Goal: Task Accomplishment & Management: Complete application form

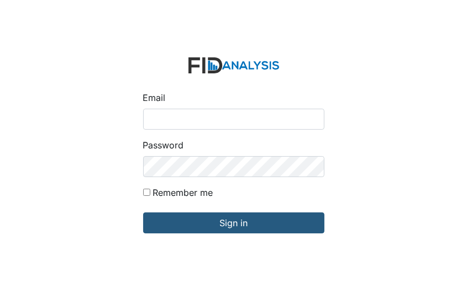
click at [150, 123] on input "Email" at bounding box center [233, 119] width 181 height 21
type input "[EMAIL_ADDRESS][DOMAIN_NAME]"
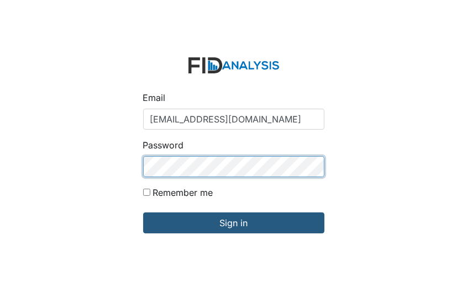
click at [143, 213] on input "Sign in" at bounding box center [233, 223] width 181 height 21
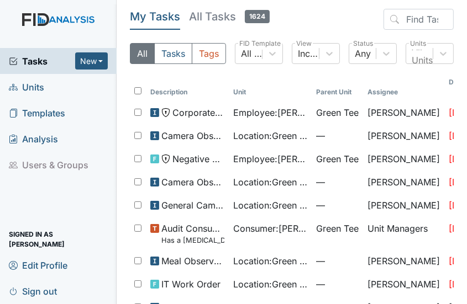
click at [46, 86] on link "Units" at bounding box center [58, 87] width 117 height 26
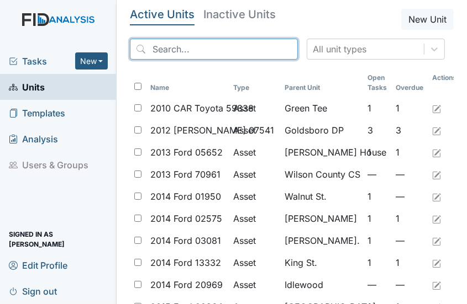
click at [156, 46] on input "search" at bounding box center [214, 49] width 168 height 21
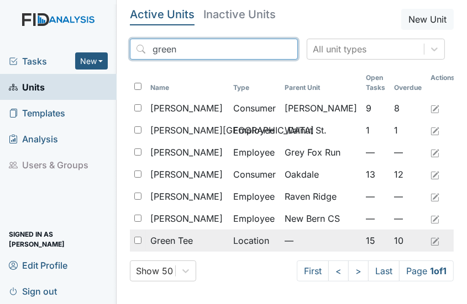
type input "green"
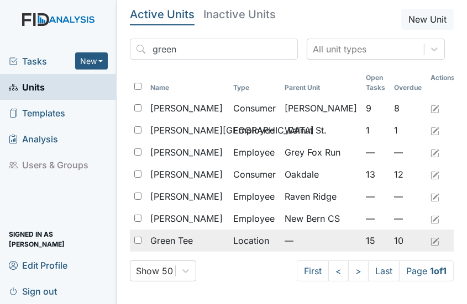
click at [136, 239] on input "checkbox" at bounding box center [137, 240] width 7 height 7
checkbox input "true"
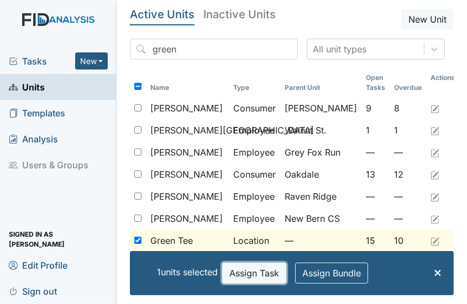
click at [253, 276] on button "Assign Task" at bounding box center [254, 273] width 64 height 21
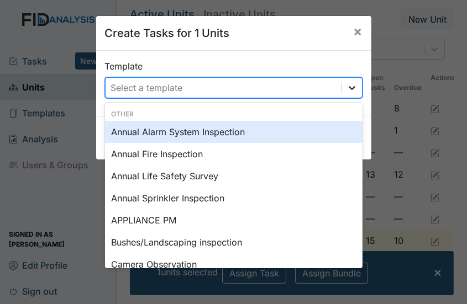
click at [347, 85] on icon at bounding box center [351, 87] width 11 height 11
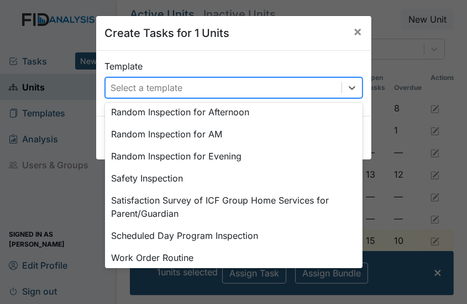
scroll to position [557, 0]
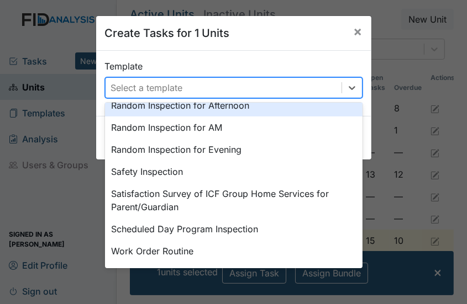
click at [225, 103] on div "Random Inspection for Afternoon" at bounding box center [233, 105] width 257 height 22
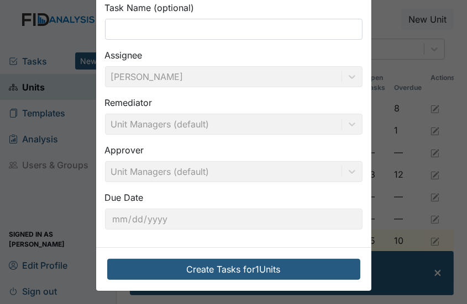
scroll to position [107, 0]
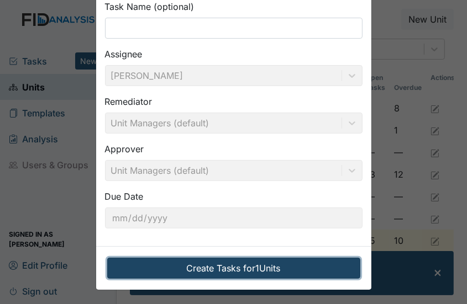
click at [253, 263] on button "Create Tasks for 1 Units" at bounding box center [233, 268] width 253 height 21
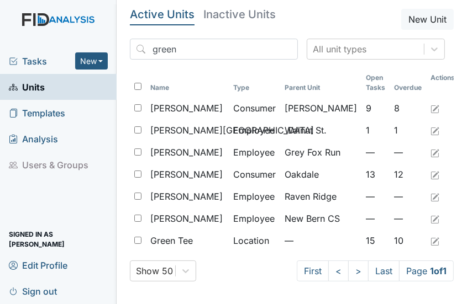
click at [57, 63] on span "Tasks" at bounding box center [42, 61] width 66 height 13
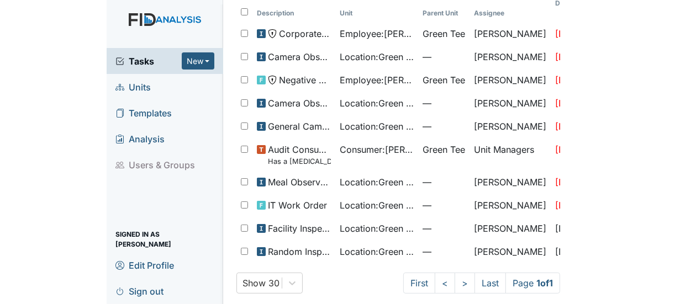
scroll to position [71, 0]
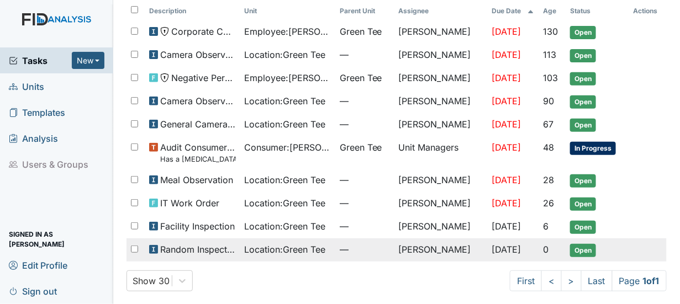
click at [179, 247] on span "Random Inspection for Afternoon" at bounding box center [197, 249] width 75 height 13
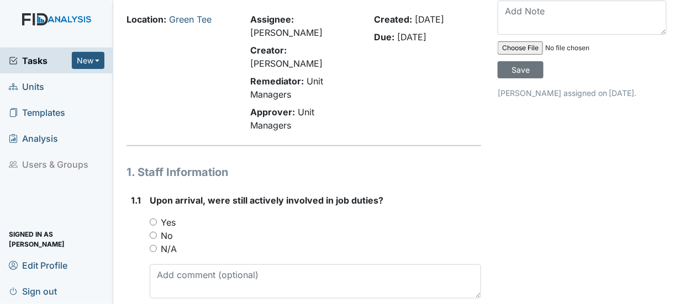
scroll to position [55, 0]
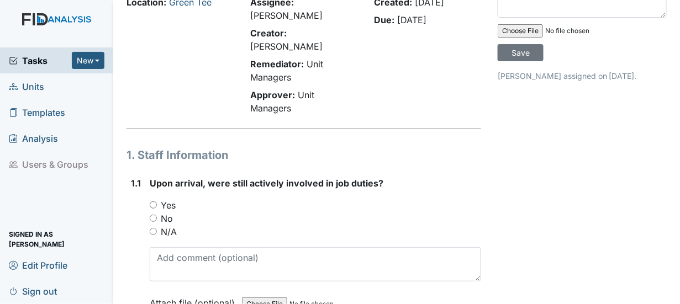
click at [151, 202] on input "Yes" at bounding box center [153, 205] width 7 height 7
radio input "true"
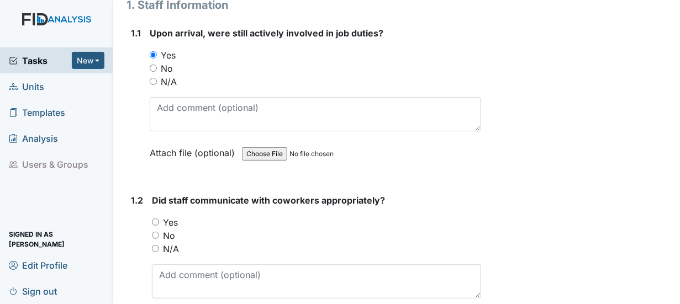
scroll to position [221, 0]
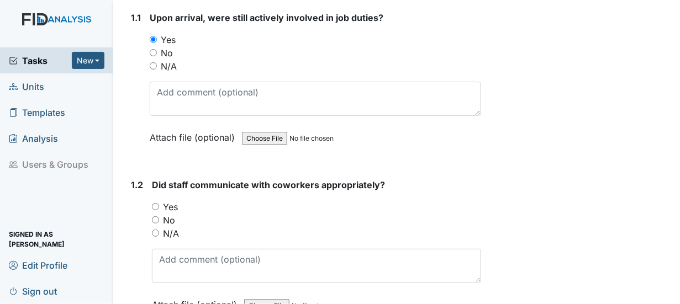
click at [155, 203] on input "Yes" at bounding box center [155, 206] width 7 height 7
radio input "true"
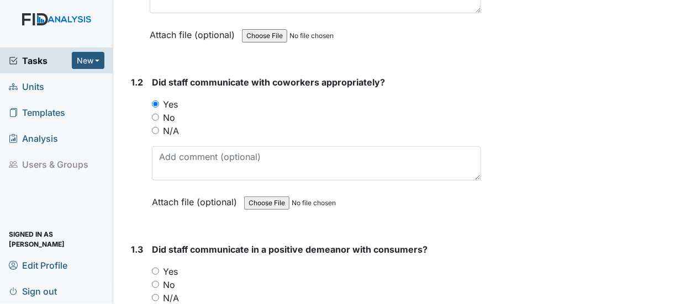
scroll to position [331, 0]
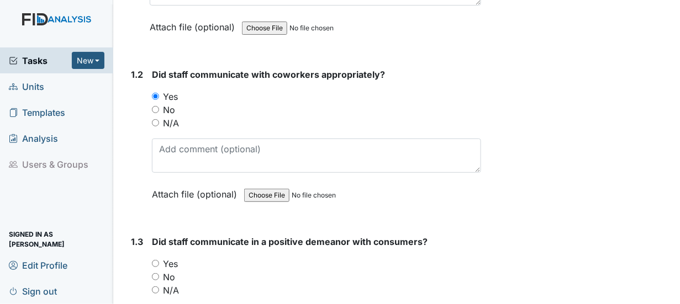
click at [157, 260] on input "Yes" at bounding box center [155, 263] width 7 height 7
radio input "true"
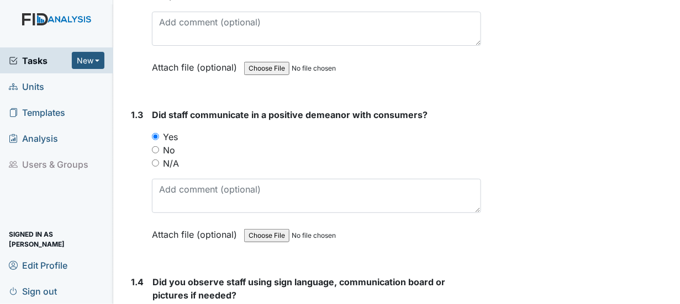
scroll to position [497, 0]
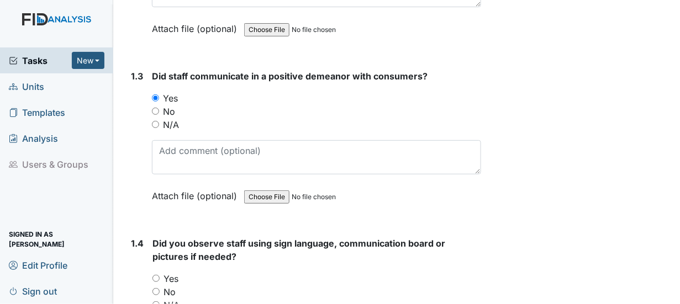
click at [158, 275] on input "Yes" at bounding box center [155, 278] width 7 height 7
radio input "true"
click at [155, 288] on input "No" at bounding box center [155, 291] width 7 height 7
radio input "true"
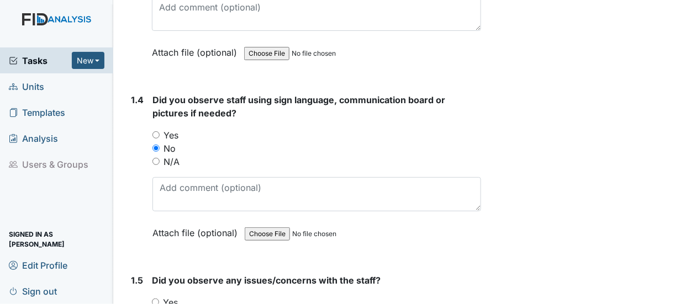
scroll to position [718, 0]
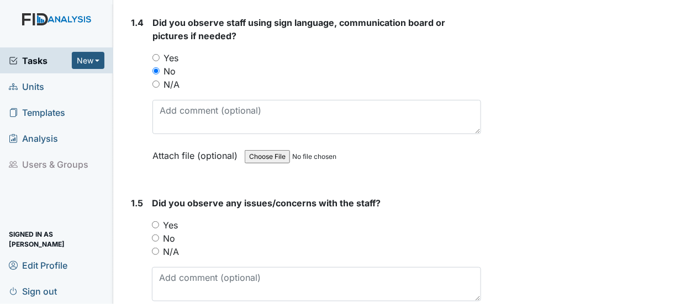
click at [157, 221] on input "Yes" at bounding box center [155, 224] width 7 height 7
radio input "true"
drag, startPoint x: 156, startPoint y: 221, endPoint x: 182, endPoint y: 221, distance: 26.5
click at [158, 235] on input "No" at bounding box center [155, 238] width 7 height 7
radio input "true"
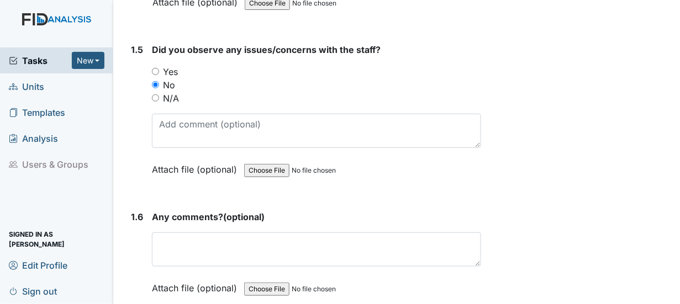
scroll to position [883, 0]
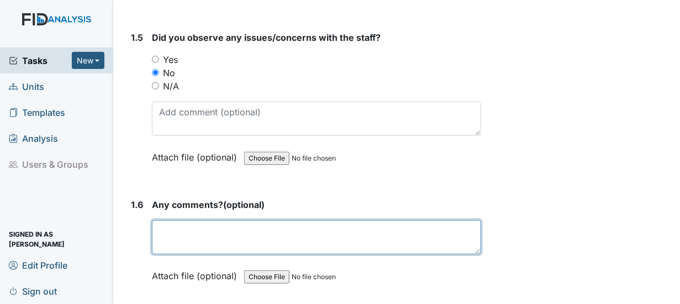
click at [173, 221] on textarea at bounding box center [316, 237] width 329 height 34
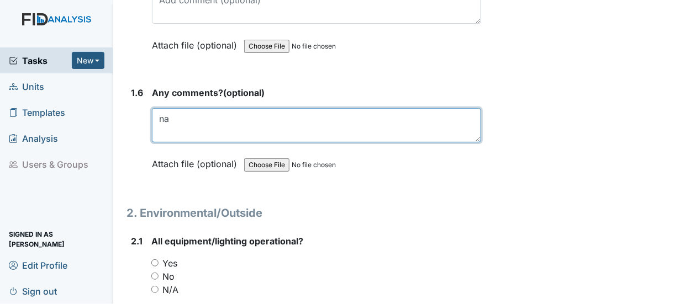
scroll to position [1049, 0]
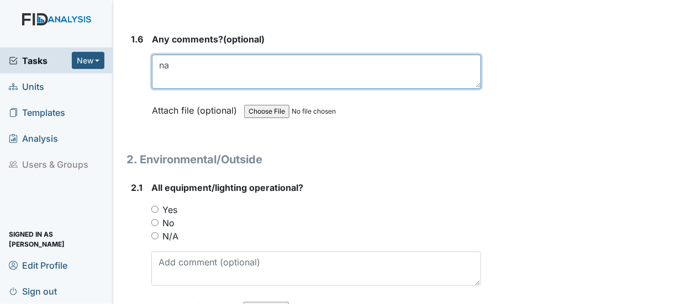
type textarea "na"
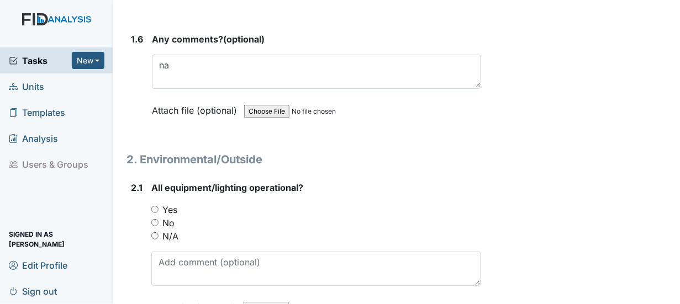
click at [155, 206] on input "Yes" at bounding box center [154, 209] width 7 height 7
radio input "true"
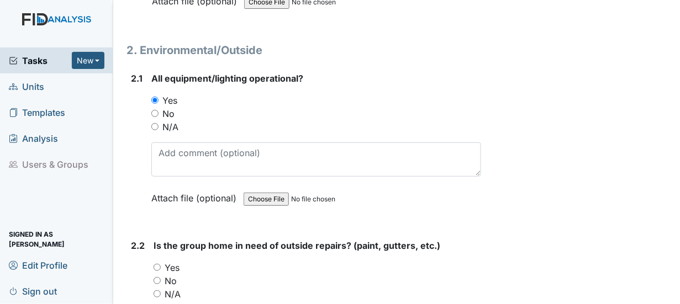
scroll to position [1160, 0]
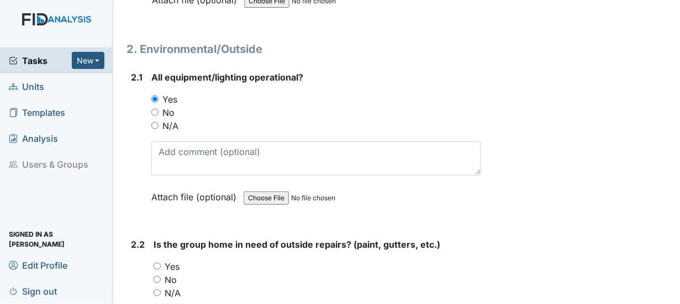
click at [157, 276] on input "No" at bounding box center [156, 279] width 7 height 7
radio input "true"
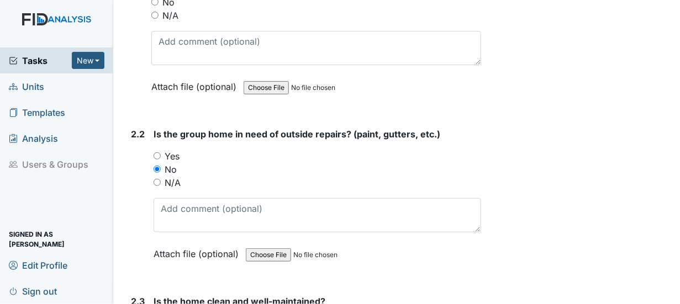
scroll to position [1325, 0]
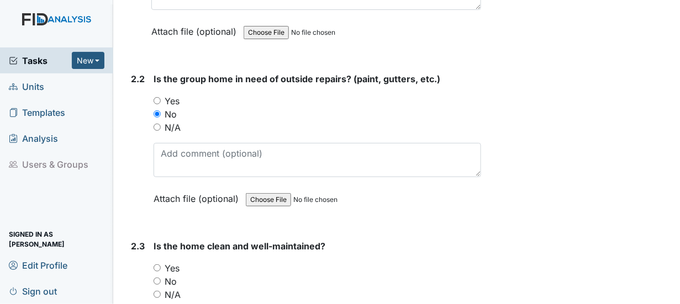
click at [158, 264] on input "Yes" at bounding box center [156, 267] width 7 height 7
radio input "true"
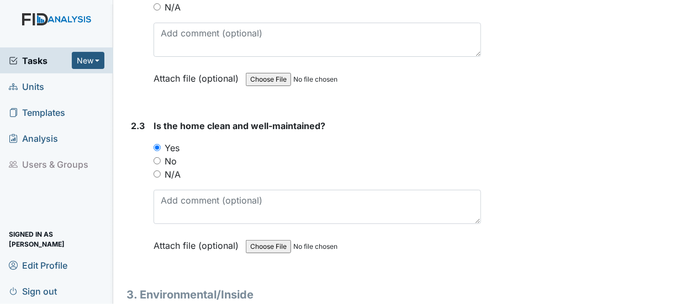
scroll to position [1491, 0]
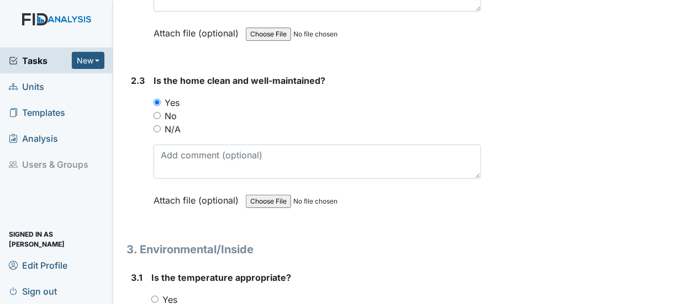
click at [155, 296] on input "Yes" at bounding box center [154, 299] width 7 height 7
radio input "true"
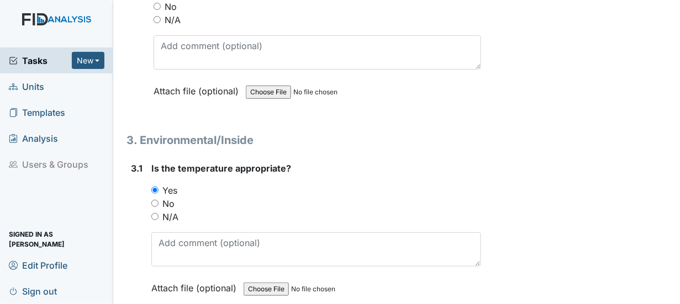
scroll to position [1601, 0]
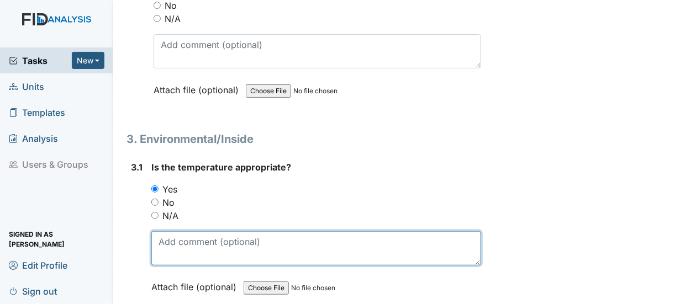
click at [189, 231] on textarea at bounding box center [316, 248] width 330 height 34
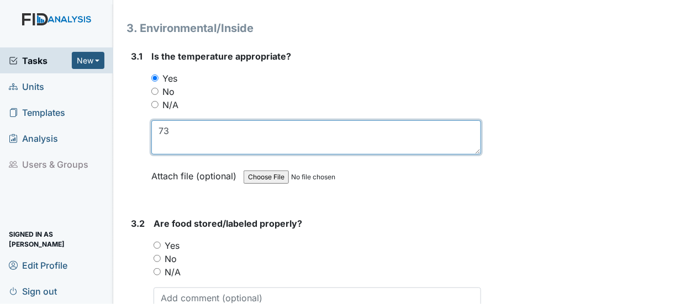
scroll to position [1767, 0]
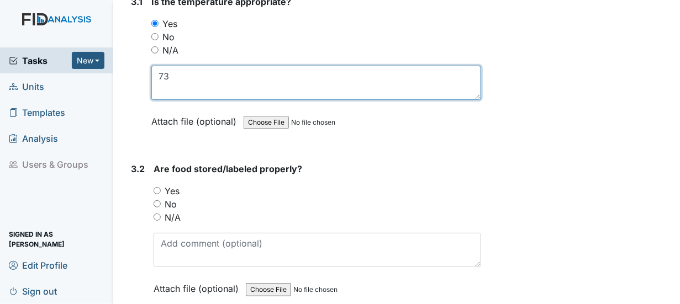
type textarea "73"
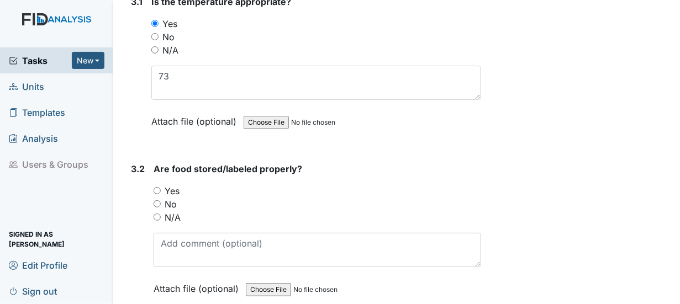
click at [157, 187] on input "Yes" at bounding box center [156, 190] width 7 height 7
radio input "true"
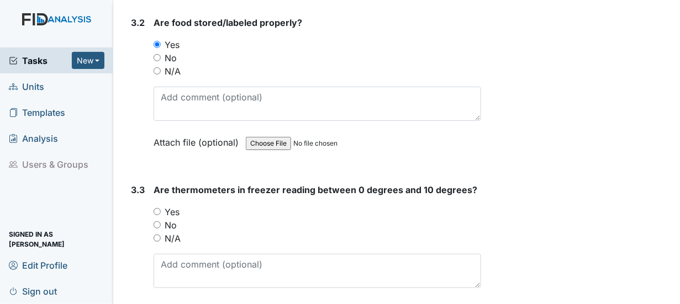
scroll to position [1933, 0]
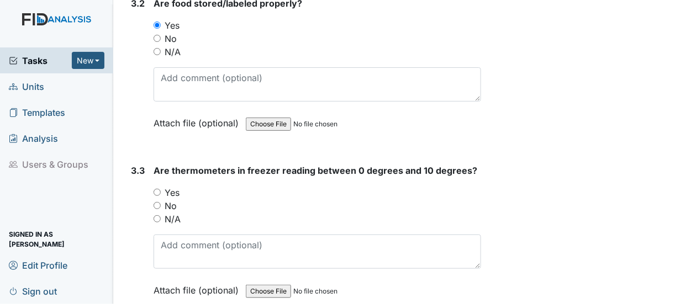
click at [155, 189] on input "Yes" at bounding box center [156, 192] width 7 height 7
radio input "true"
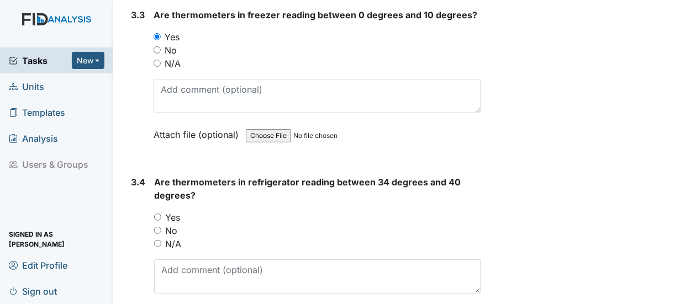
scroll to position [2098, 0]
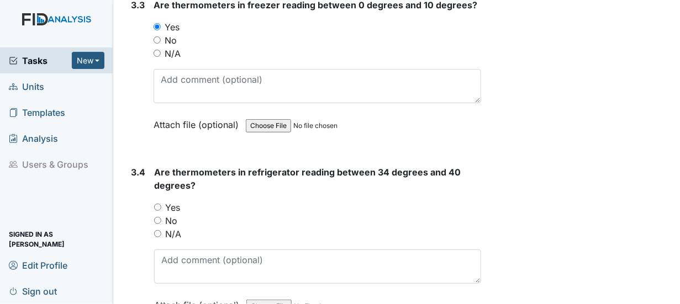
click at [158, 204] on input "Yes" at bounding box center [157, 207] width 7 height 7
radio input "true"
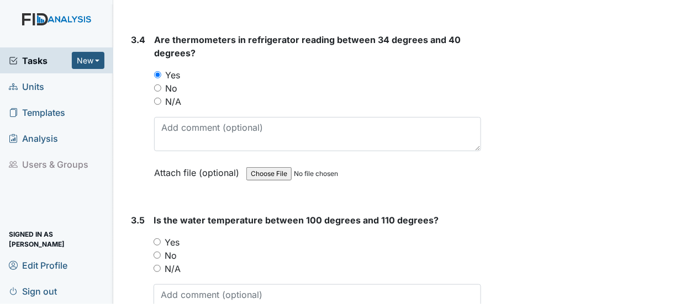
scroll to position [2264, 0]
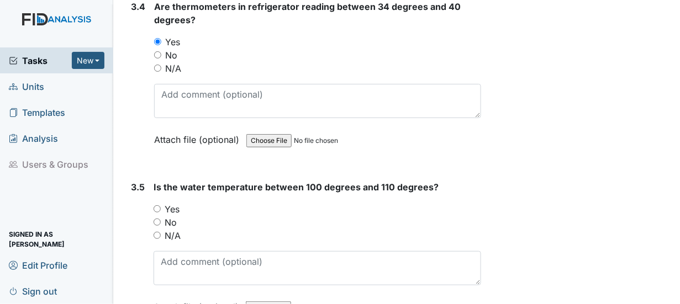
click at [159, 205] on input "Yes" at bounding box center [156, 208] width 7 height 7
radio input "true"
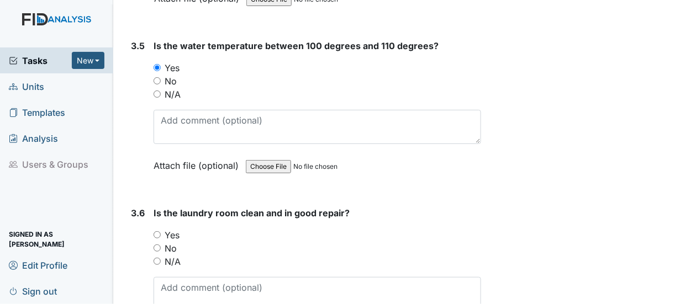
scroll to position [2429, 0]
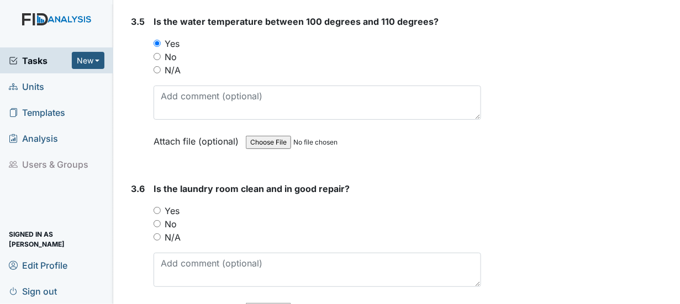
click at [157, 207] on input "Yes" at bounding box center [156, 210] width 7 height 7
radio input "true"
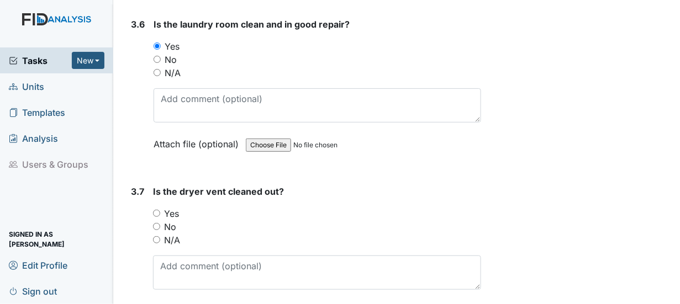
scroll to position [2595, 0]
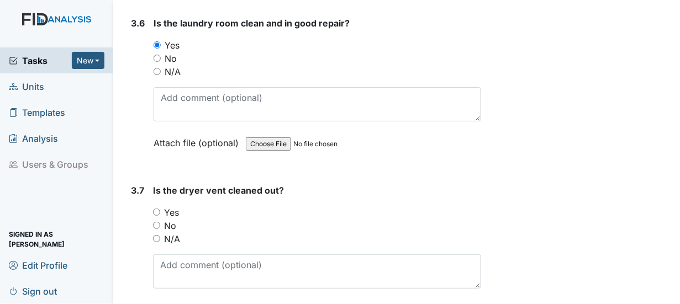
click at [152, 187] on div "3.7 Is the dryer vent cleaned out? You must select one of the below options. Ye…" at bounding box center [303, 259] width 354 height 150
click at [157, 209] on input "Yes" at bounding box center [156, 212] width 7 height 7
radio input "true"
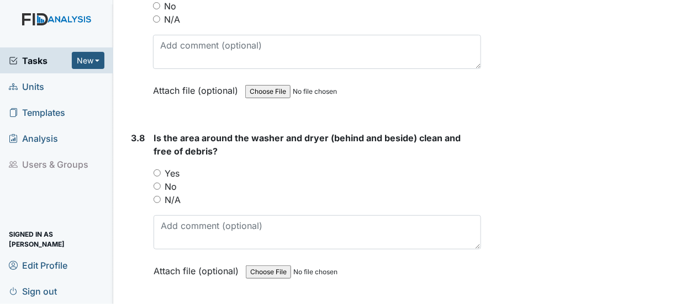
scroll to position [2816, 0]
click at [157, 168] on input "Yes" at bounding box center [156, 171] width 7 height 7
radio input "true"
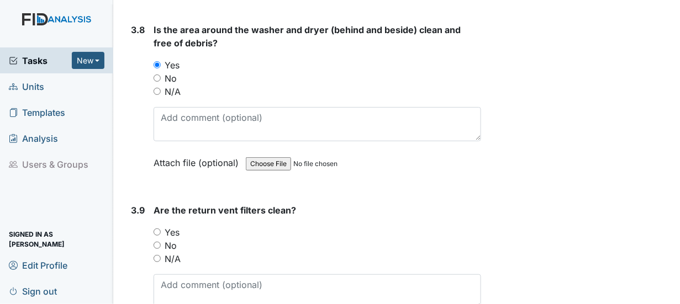
scroll to position [2926, 0]
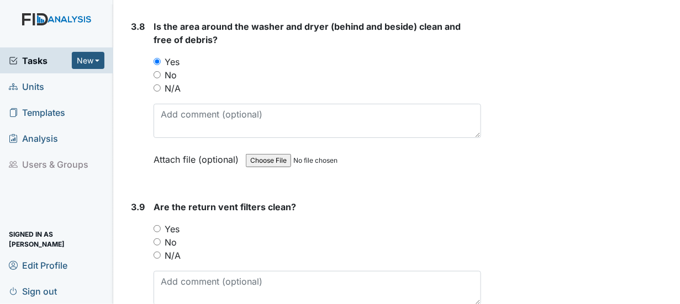
click at [157, 225] on input "Yes" at bounding box center [156, 228] width 7 height 7
radio input "true"
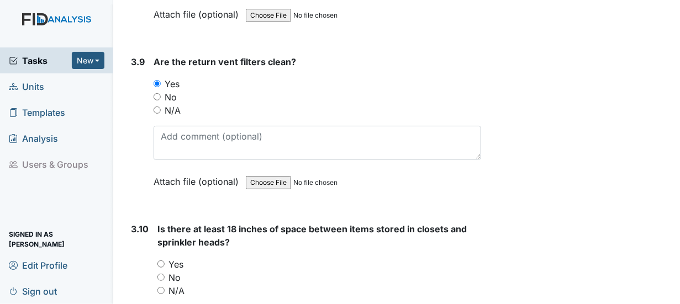
scroll to position [3092, 0]
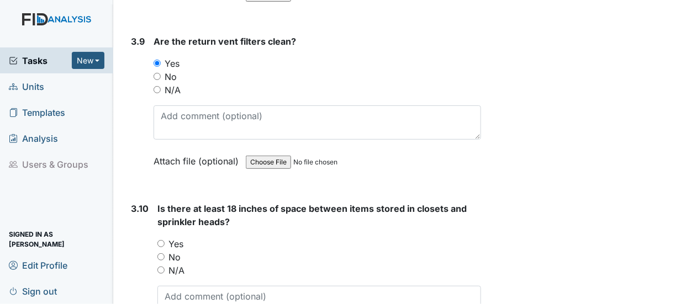
click at [162, 240] on input "Yes" at bounding box center [160, 243] width 7 height 7
radio input "true"
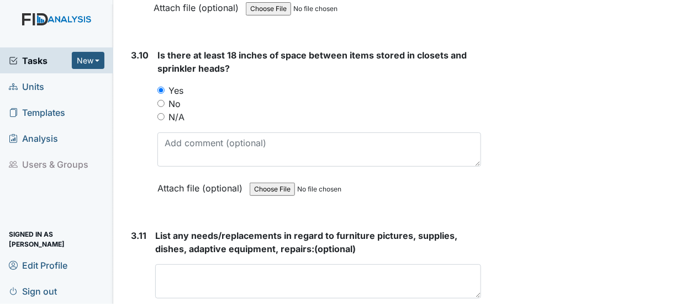
scroll to position [3258, 0]
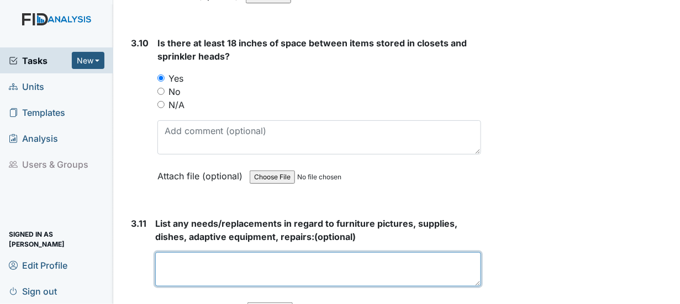
click at [172, 252] on textarea at bounding box center [318, 269] width 326 height 34
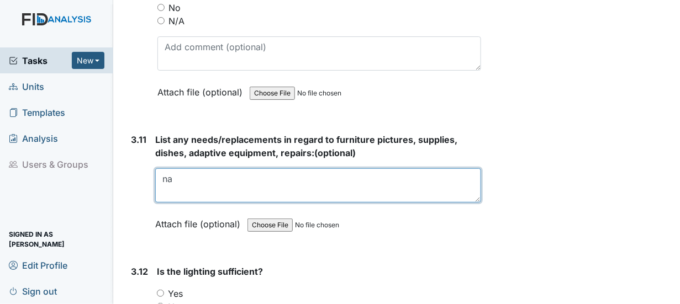
scroll to position [3368, 0]
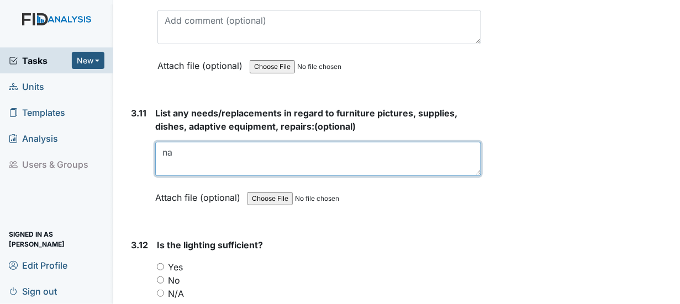
type textarea "na"
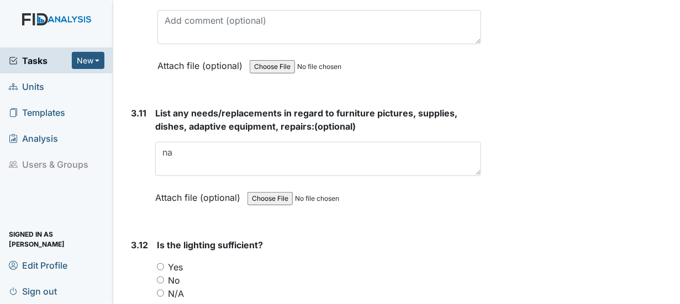
click at [158, 263] on input "Yes" at bounding box center [160, 266] width 7 height 7
radio input "true"
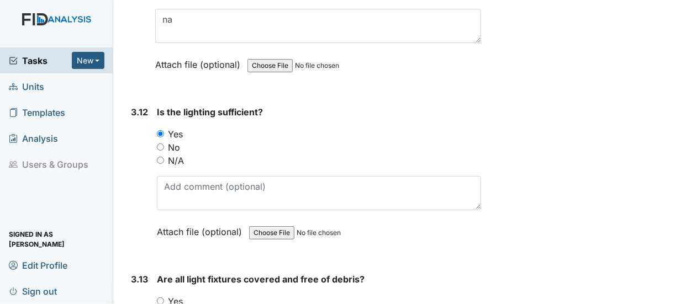
scroll to position [3534, 0]
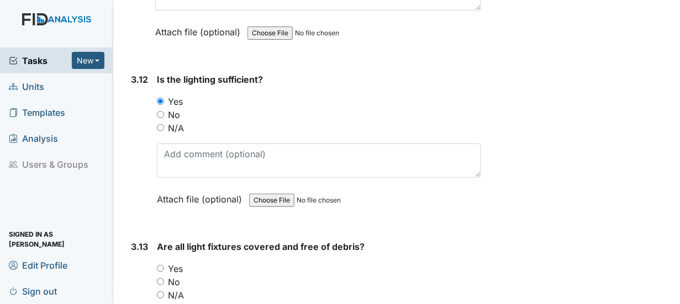
click at [159, 265] on input "Yes" at bounding box center [160, 268] width 7 height 7
radio input "true"
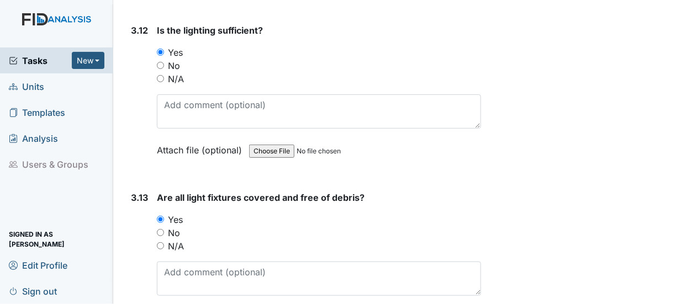
scroll to position [3699, 0]
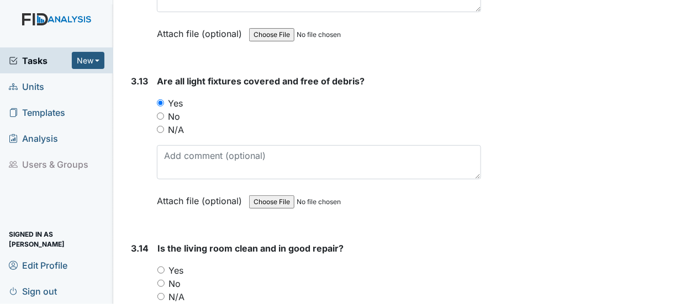
drag, startPoint x: 159, startPoint y: 240, endPoint x: 186, endPoint y: 241, distance: 26.5
click at [160, 267] on input "Yes" at bounding box center [160, 270] width 7 height 7
radio input "true"
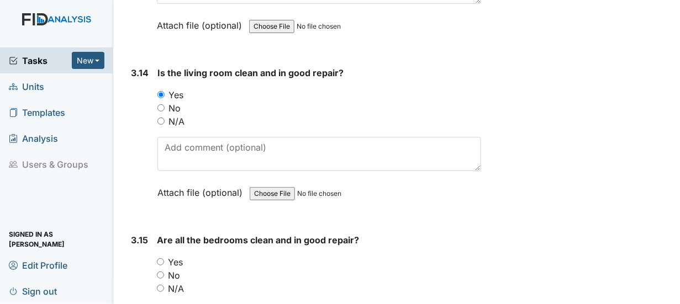
scroll to position [3920, 0]
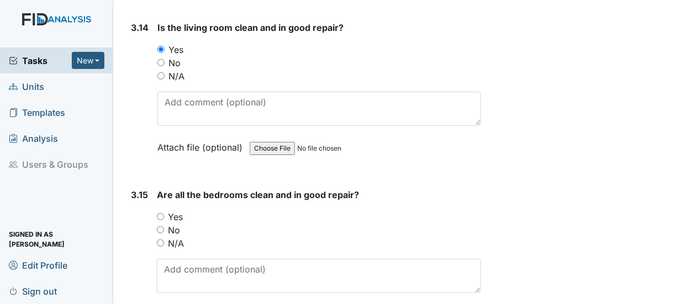
click at [161, 213] on input "Yes" at bounding box center [160, 216] width 7 height 7
radio input "true"
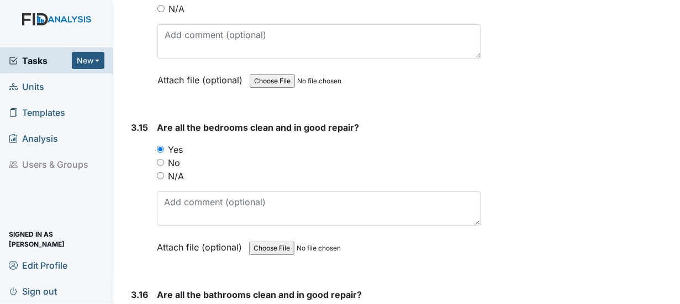
scroll to position [4086, 0]
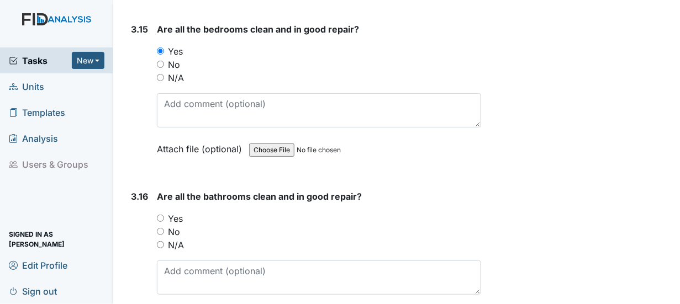
click at [161, 215] on input "Yes" at bounding box center [160, 218] width 7 height 7
radio input "true"
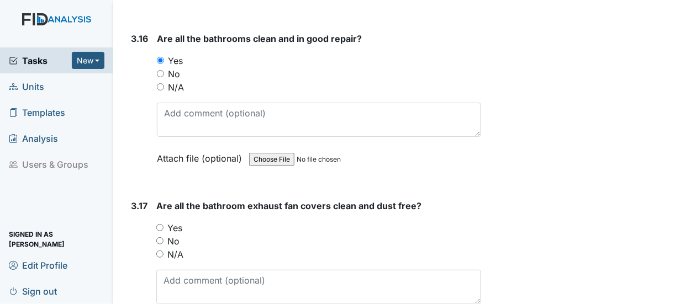
scroll to position [4252, 0]
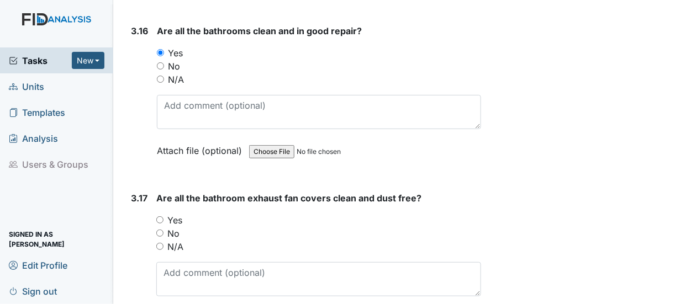
click at [160, 216] on input "Yes" at bounding box center [159, 219] width 7 height 7
radio input "true"
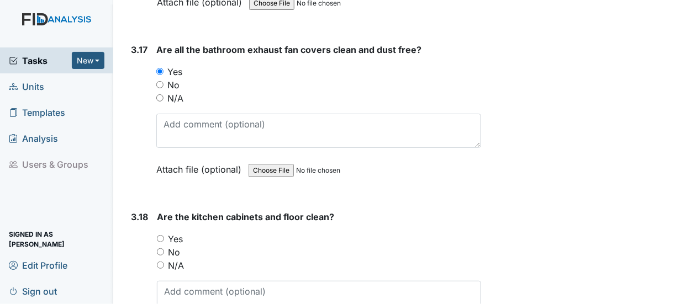
scroll to position [4417, 0]
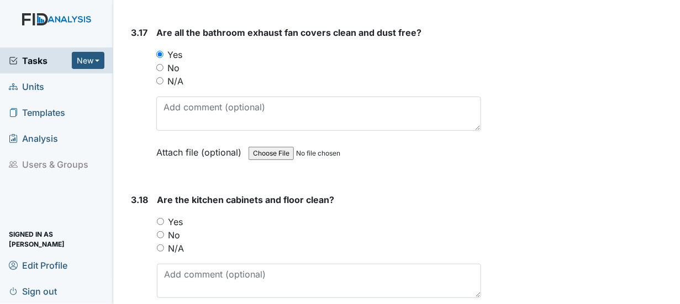
click at [161, 218] on input "Yes" at bounding box center [160, 221] width 7 height 7
radio input "true"
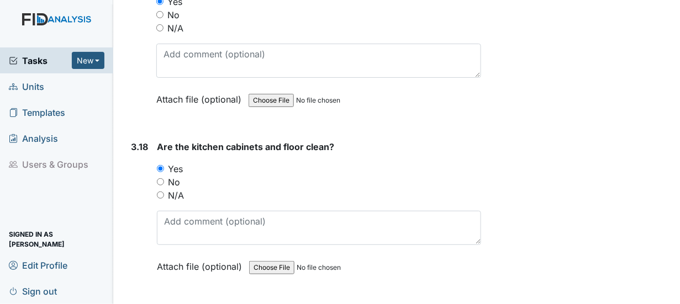
scroll to position [4583, 0]
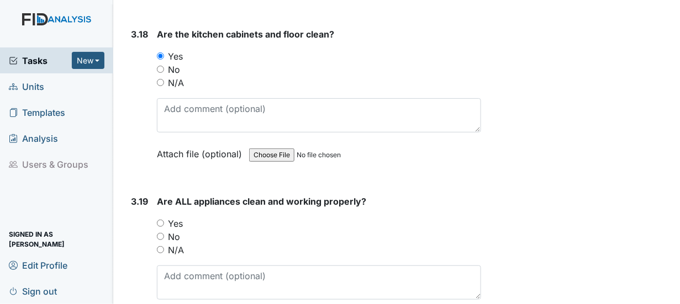
click at [162, 220] on input "Yes" at bounding box center [160, 223] width 7 height 7
radio input "true"
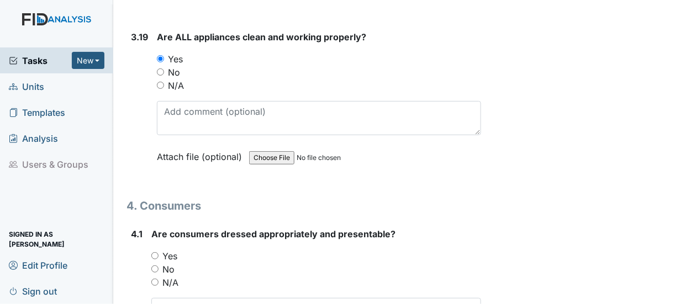
scroll to position [4749, 0]
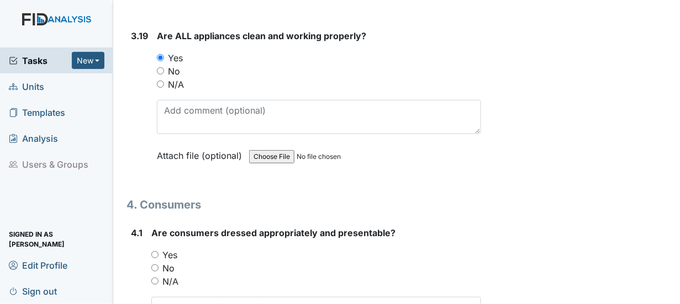
click at [154, 251] on input "Yes" at bounding box center [154, 254] width 7 height 7
radio input "true"
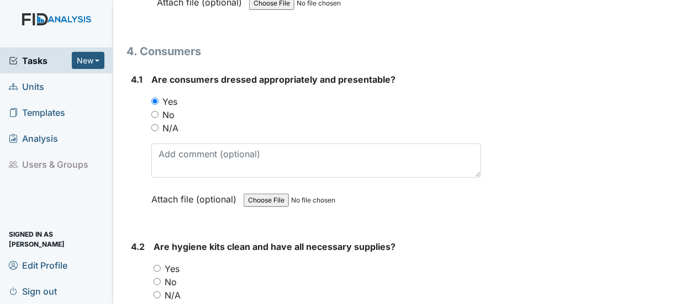
scroll to position [4914, 0]
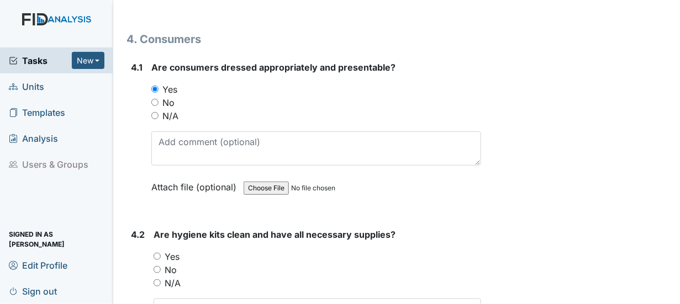
click at [156, 253] on input "Yes" at bounding box center [156, 256] width 7 height 7
radio input "true"
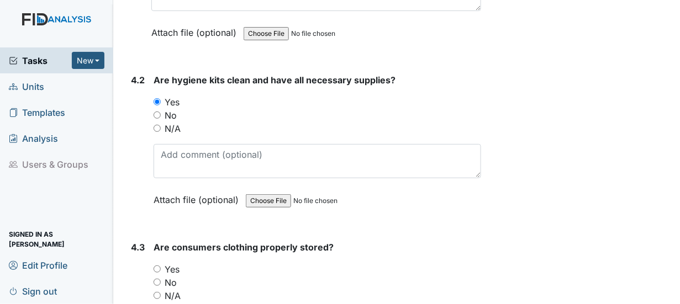
scroll to position [5080, 0]
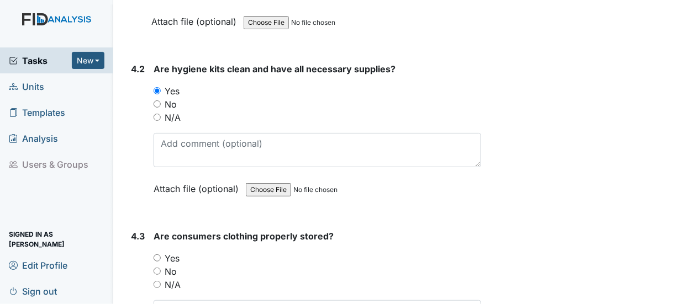
click at [155, 255] on input "Yes" at bounding box center [156, 258] width 7 height 7
radio input "true"
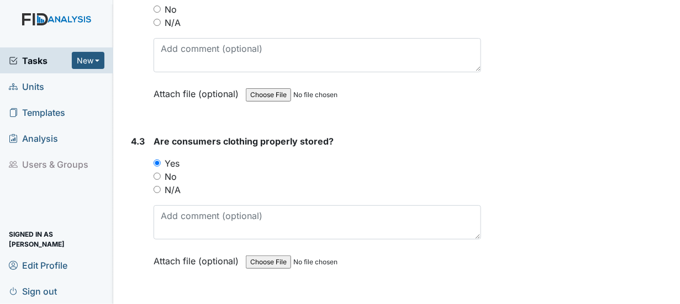
scroll to position [5245, 0]
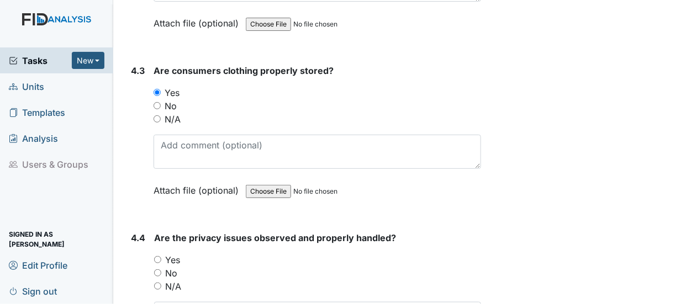
click at [155, 256] on input "Yes" at bounding box center [157, 259] width 7 height 7
radio input "true"
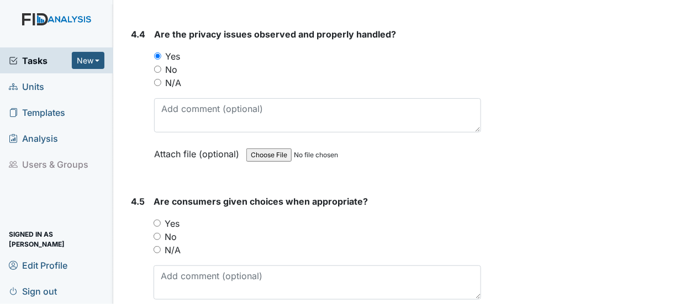
scroll to position [5466, 0]
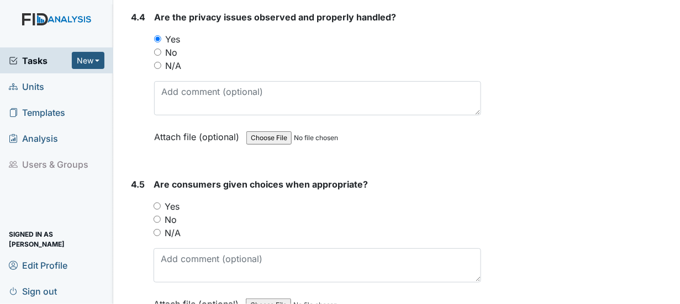
click at [160, 203] on input "Yes" at bounding box center [156, 206] width 7 height 7
radio input "true"
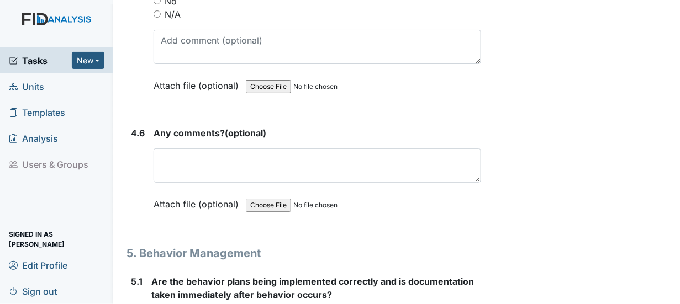
scroll to position [5687, 0]
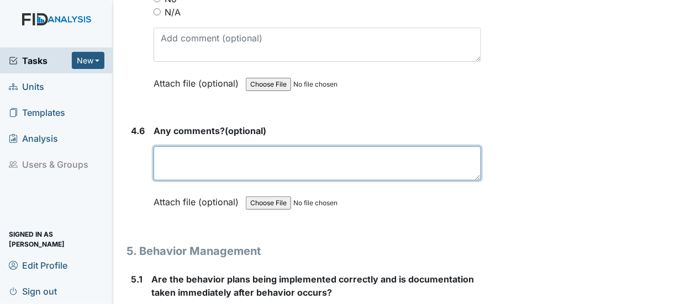
click at [170, 146] on textarea at bounding box center [316, 163] width 327 height 34
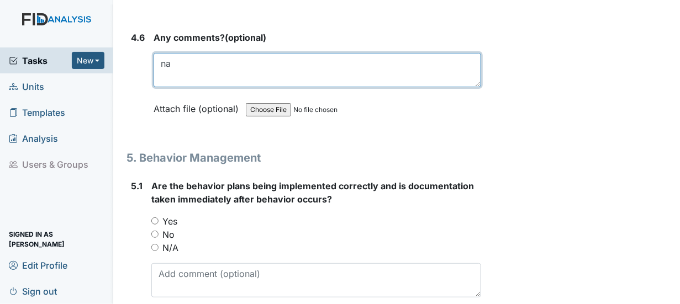
scroll to position [5798, 0]
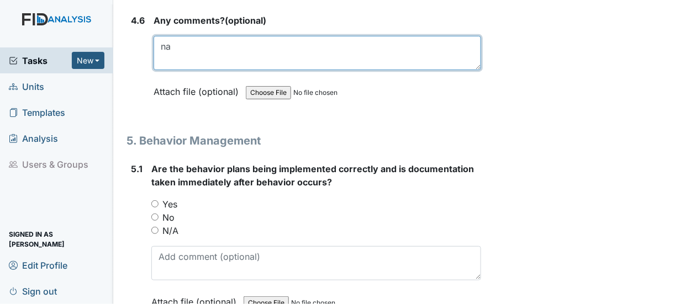
type textarea "na"
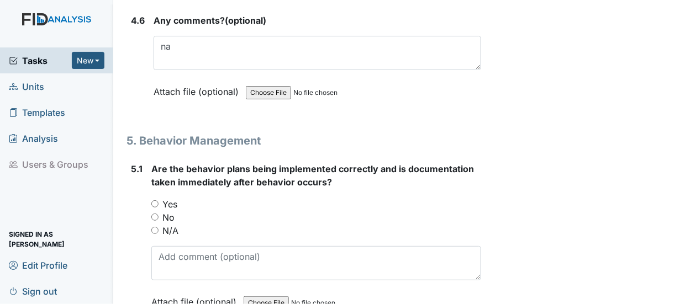
click at [151, 227] on input "N/A" at bounding box center [154, 230] width 7 height 7
radio input "true"
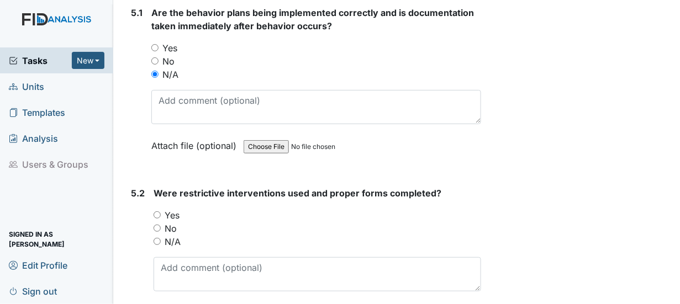
scroll to position [5963, 0]
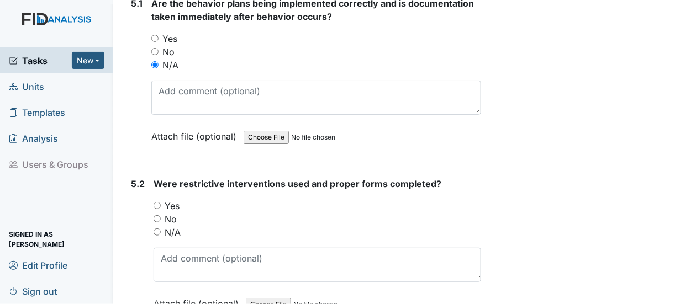
click at [156, 229] on input "N/A" at bounding box center [156, 232] width 7 height 7
radio input "true"
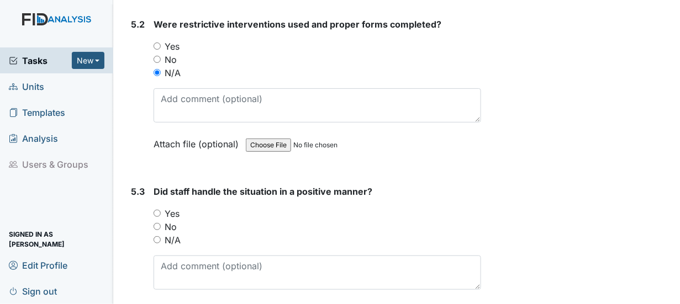
scroll to position [6129, 0]
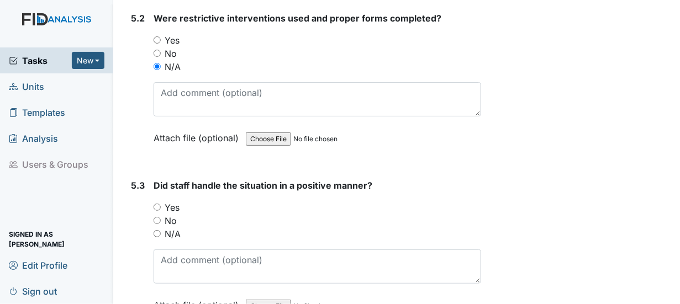
click at [153, 230] on input "N/A" at bounding box center [156, 233] width 7 height 7
radio input "true"
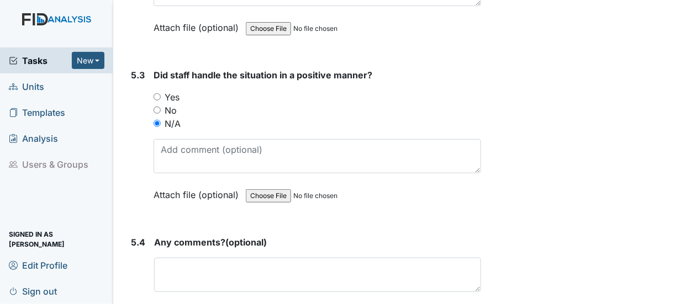
scroll to position [6295, 0]
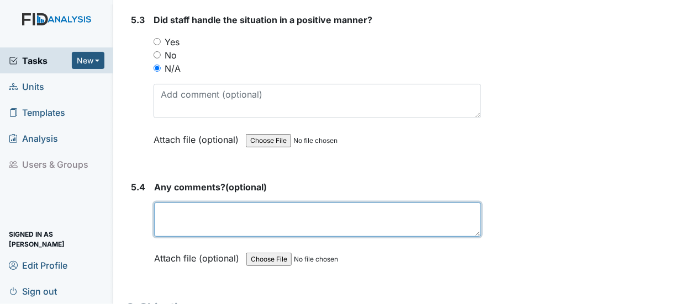
click at [160, 203] on textarea at bounding box center [317, 220] width 327 height 34
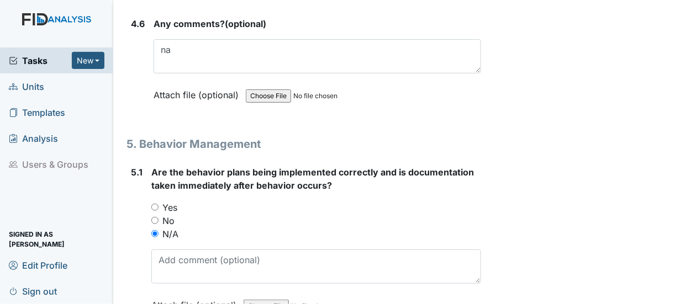
scroll to position [5798, 0]
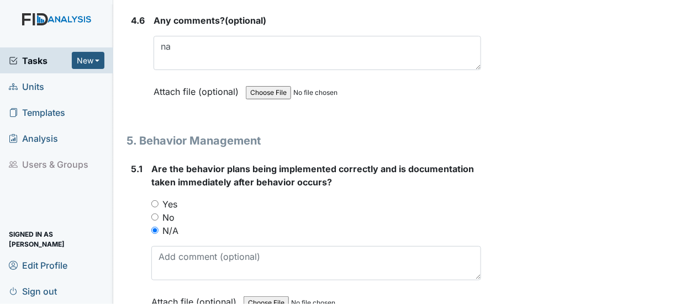
type textarea "na"
click at [155, 200] on input "Yes" at bounding box center [154, 203] width 7 height 7
radio input "true"
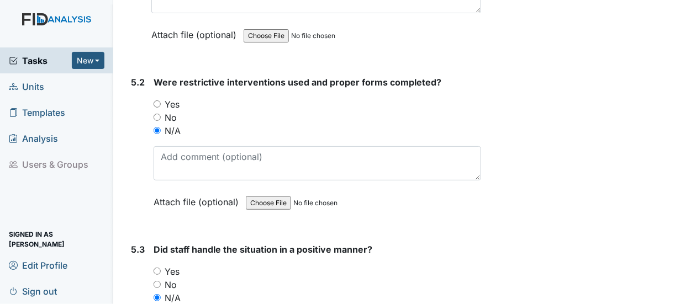
scroll to position [6074, 0]
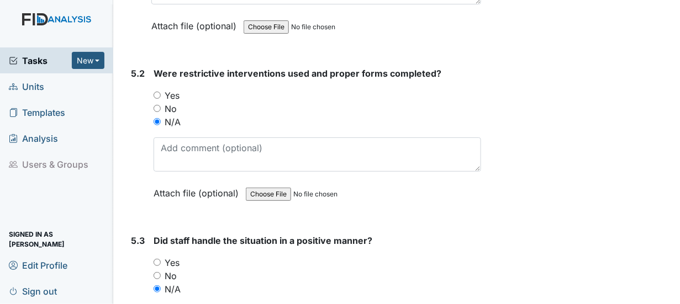
click at [163, 256] on div "Yes" at bounding box center [316, 262] width 327 height 13
click at [158, 259] on input "Yes" at bounding box center [156, 262] width 7 height 7
radio input "true"
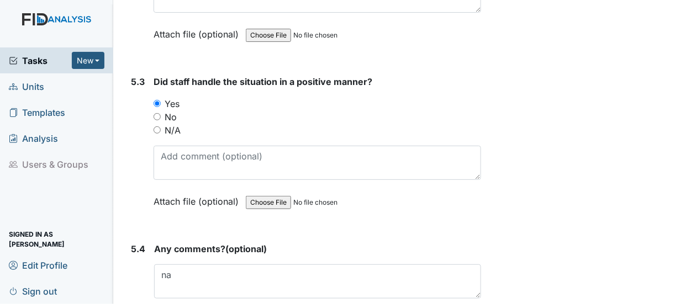
scroll to position [6239, 0]
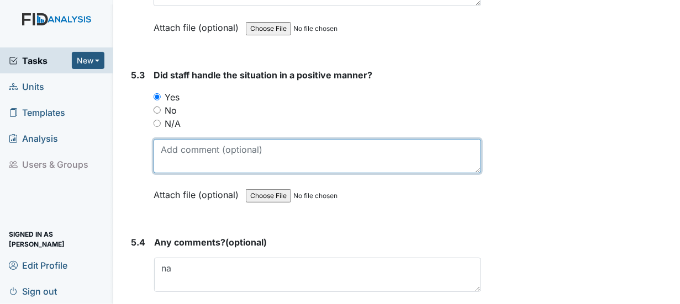
click at [193, 139] on textarea at bounding box center [316, 156] width 327 height 34
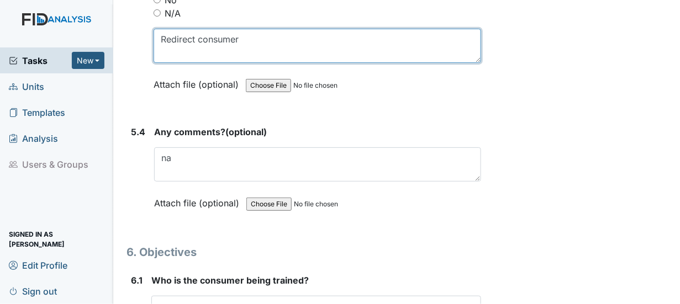
scroll to position [6405, 0]
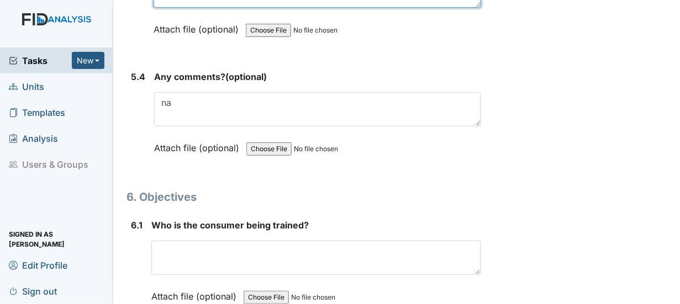
type textarea "Redirect consumer"
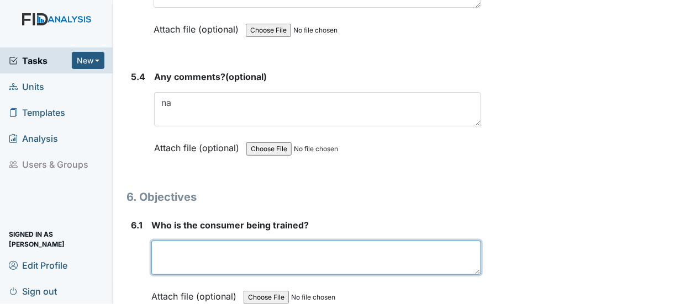
click at [164, 241] on textarea at bounding box center [316, 258] width 330 height 34
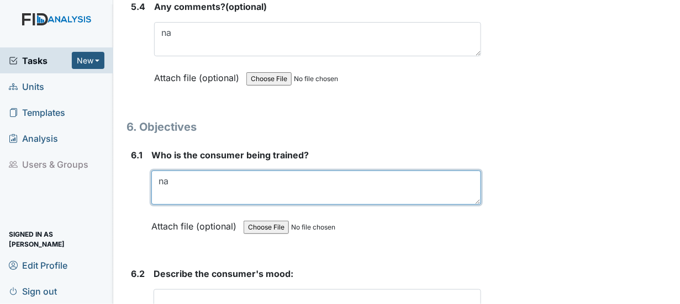
scroll to position [6571, 0]
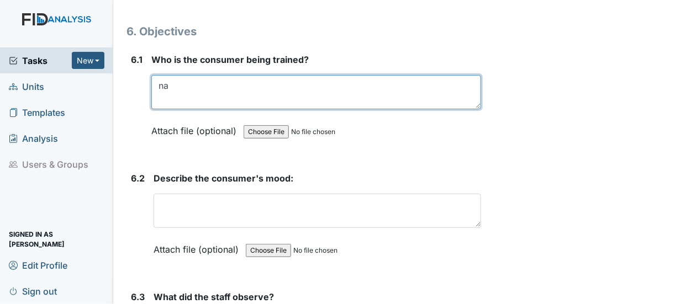
type textarea "na"
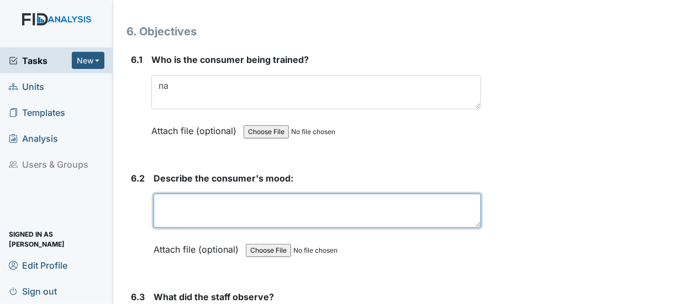
click at [163, 194] on textarea at bounding box center [316, 211] width 327 height 34
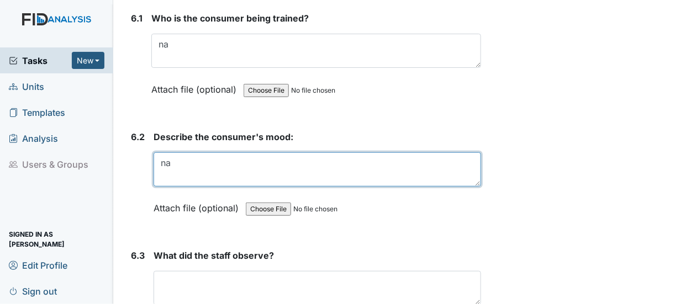
scroll to position [6681, 0]
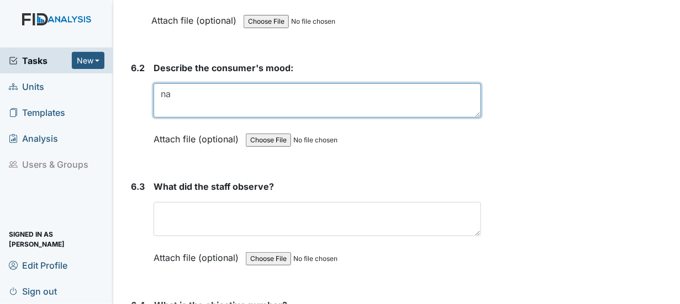
type textarea "na"
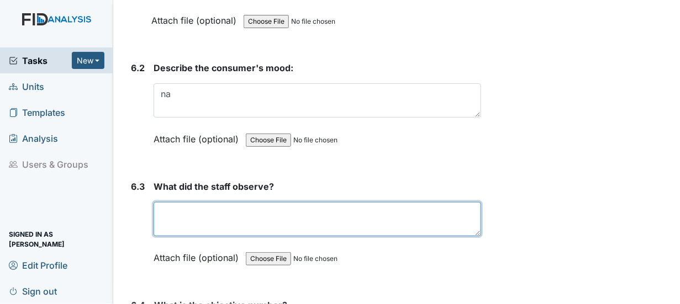
click at [176, 202] on textarea at bounding box center [316, 219] width 327 height 34
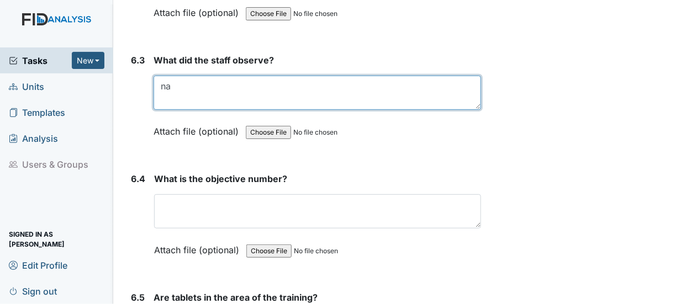
scroll to position [6791, 0]
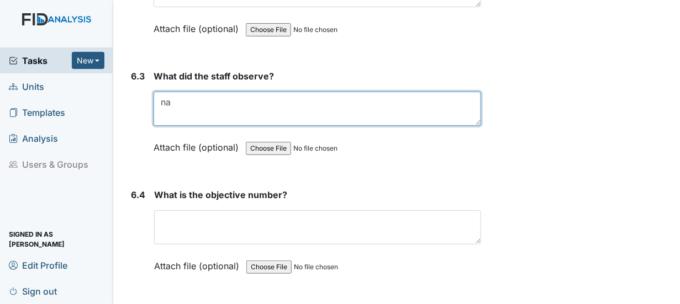
type textarea "na"
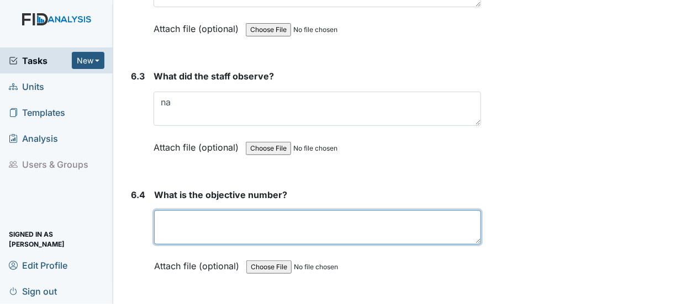
click at [178, 210] on textarea at bounding box center [317, 227] width 327 height 34
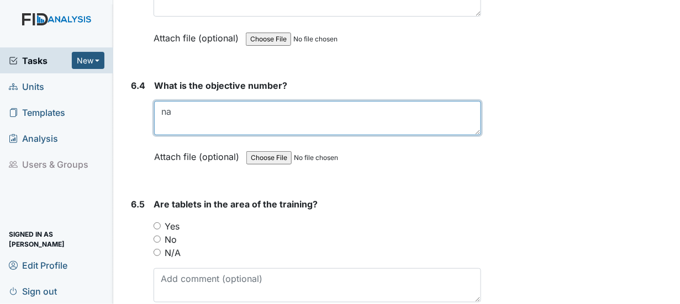
scroll to position [6902, 0]
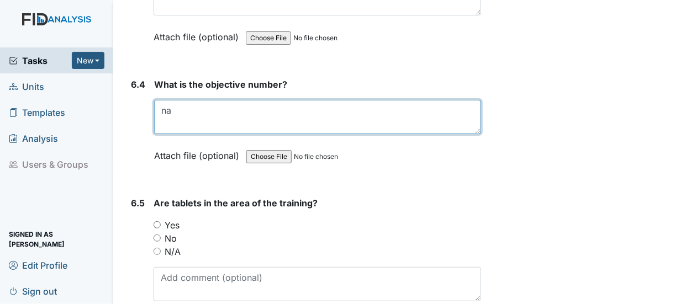
type textarea "na"
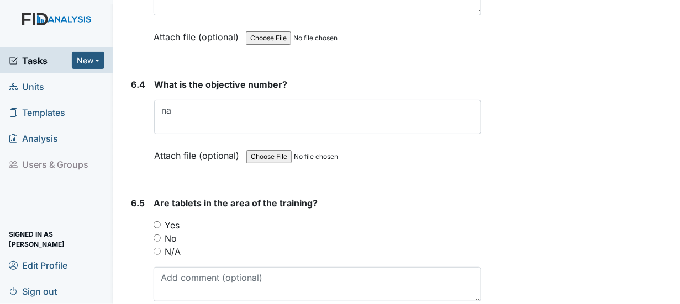
click at [155, 248] on input "N/A" at bounding box center [156, 251] width 7 height 7
radio input "true"
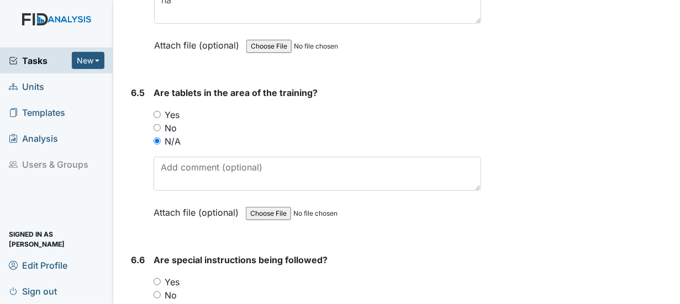
scroll to position [7068, 0]
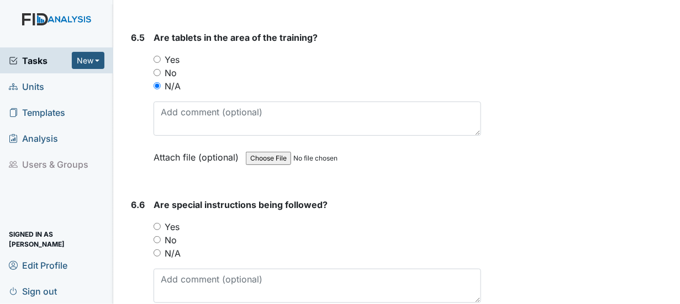
click at [157, 250] on input "N/A" at bounding box center [156, 253] width 7 height 7
radio input "true"
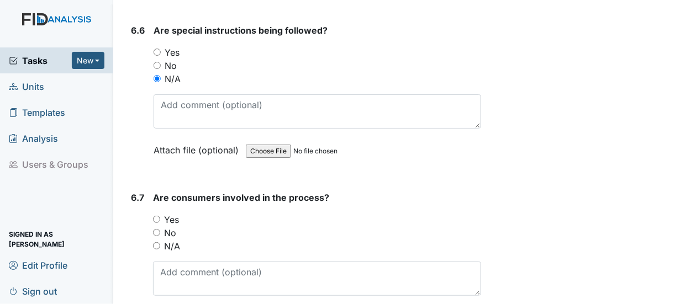
scroll to position [7288, 0]
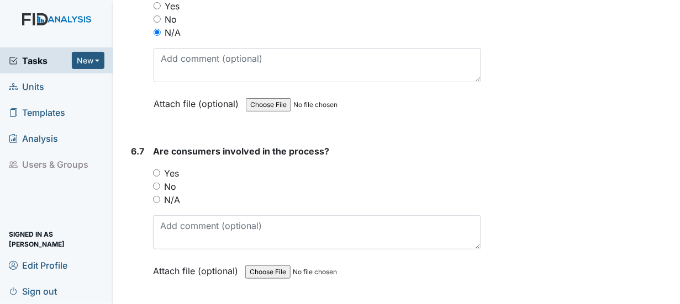
click at [158, 196] on input "N/A" at bounding box center [156, 199] width 7 height 7
radio input "true"
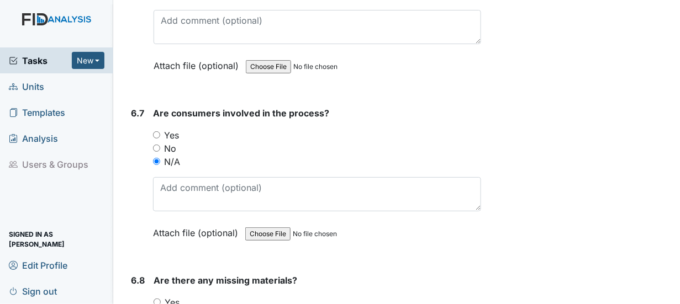
scroll to position [7344, 0]
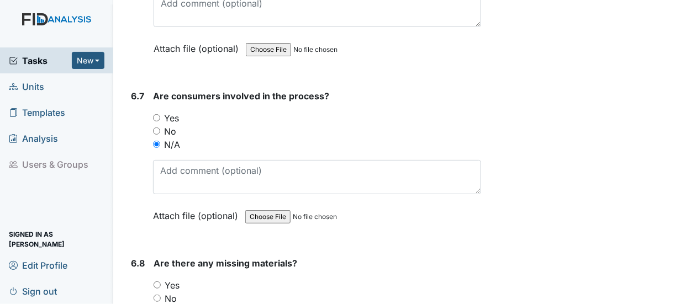
click at [158, 295] on input "No" at bounding box center [156, 298] width 7 height 7
radio input "true"
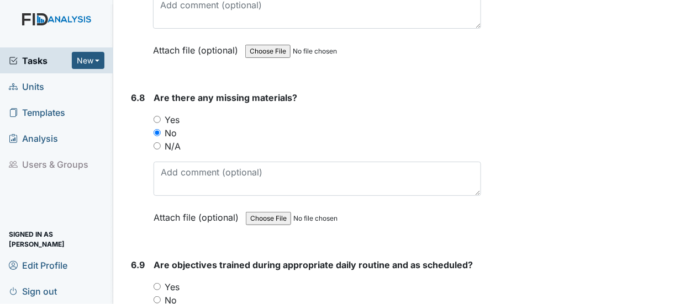
scroll to position [7564, 0]
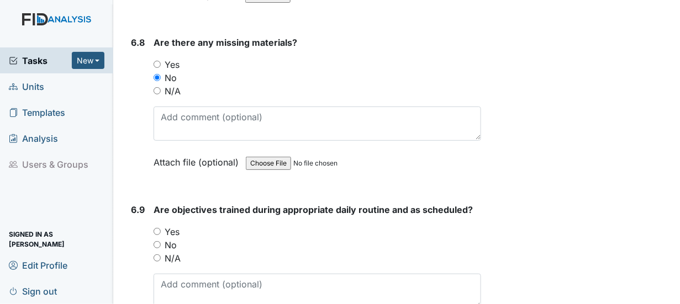
click at [158, 228] on input "Yes" at bounding box center [156, 231] width 7 height 7
radio input "true"
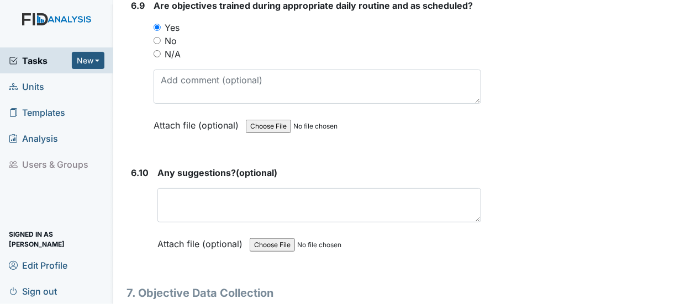
scroll to position [7785, 0]
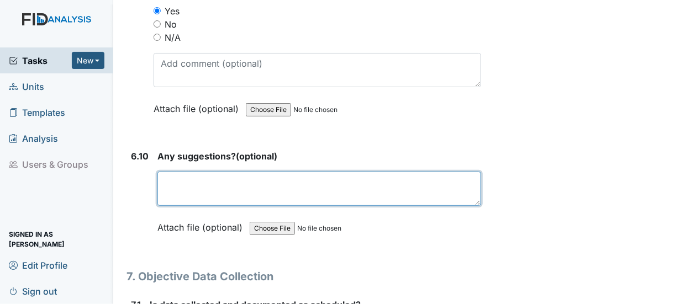
click at [174, 172] on textarea at bounding box center [319, 189] width 324 height 34
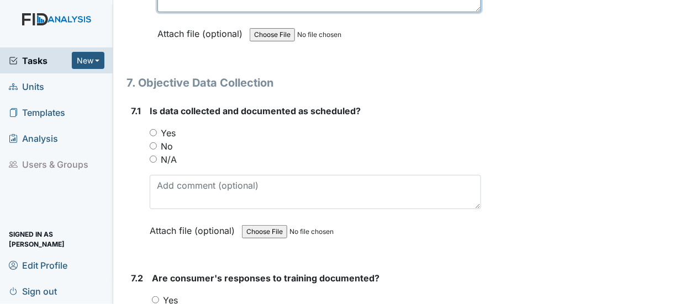
scroll to position [8006, 0]
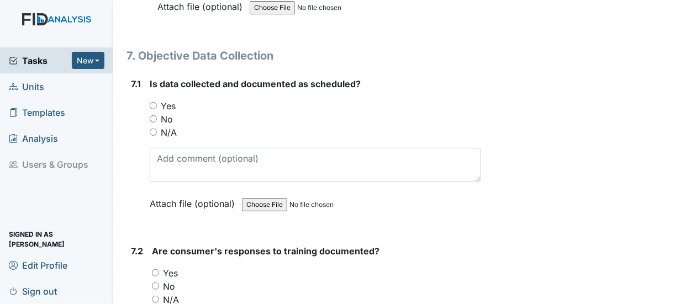
type textarea "na"
click at [153, 102] on input "Yes" at bounding box center [153, 105] width 7 height 7
radio input "true"
click at [155, 269] on input "Yes" at bounding box center [155, 272] width 7 height 7
radio input "true"
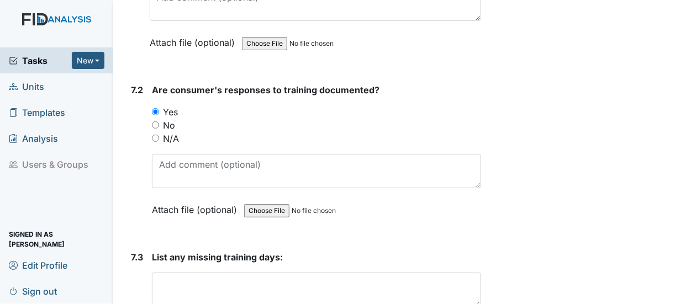
scroll to position [8172, 0]
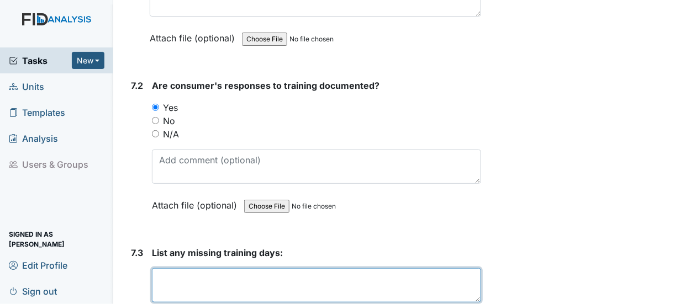
click at [164, 268] on textarea at bounding box center [316, 285] width 329 height 34
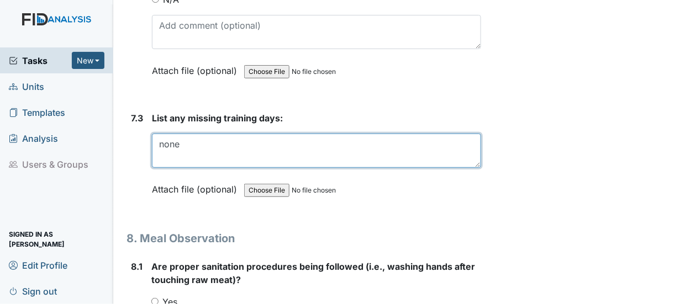
scroll to position [8338, 0]
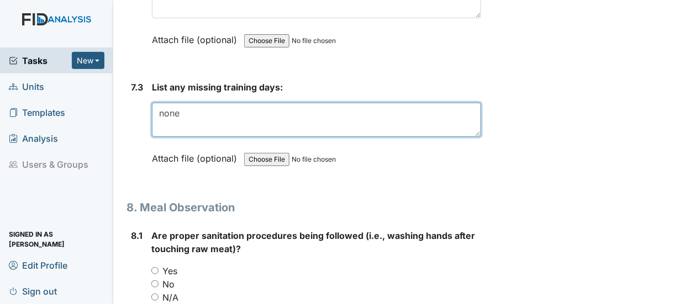
type textarea "none"
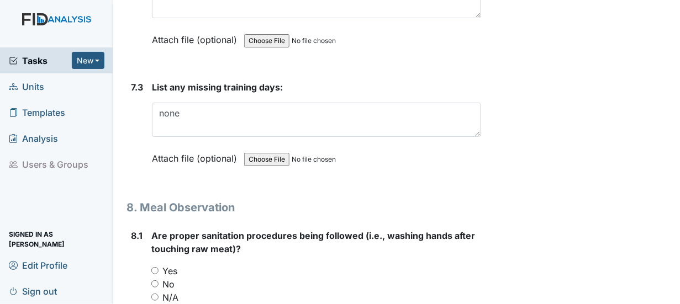
click at [155, 267] on input "Yes" at bounding box center [154, 270] width 7 height 7
radio input "true"
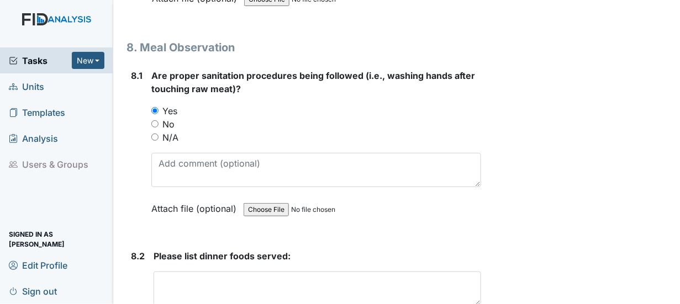
scroll to position [8503, 0]
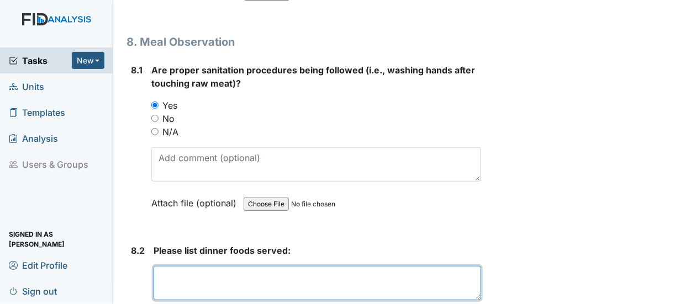
click at [167, 266] on textarea at bounding box center [316, 283] width 327 height 34
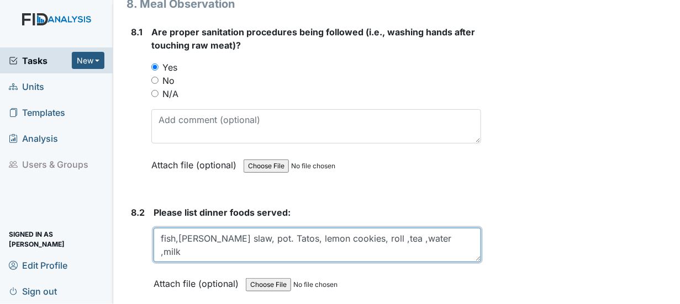
scroll to position [8558, 0]
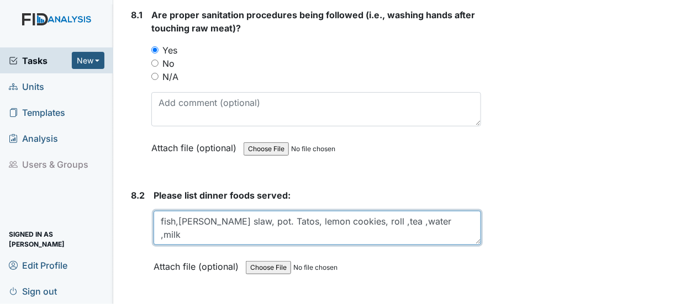
type textarea "fish,cole slaw, pot. Tatos, lemon cookies, roll ,tea ,water ,milk"
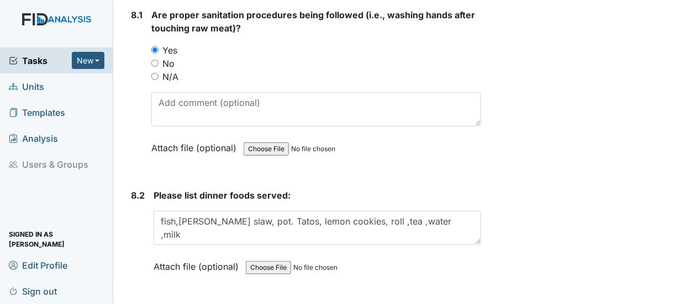
radio input "true"
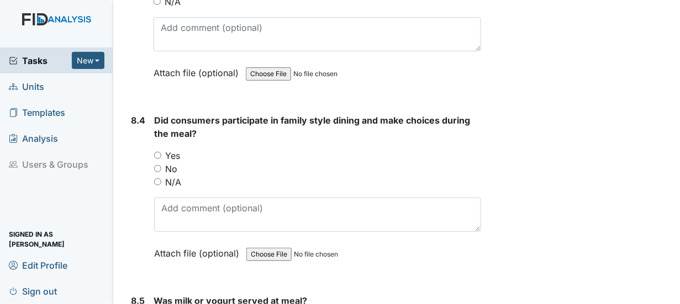
scroll to position [8945, 0]
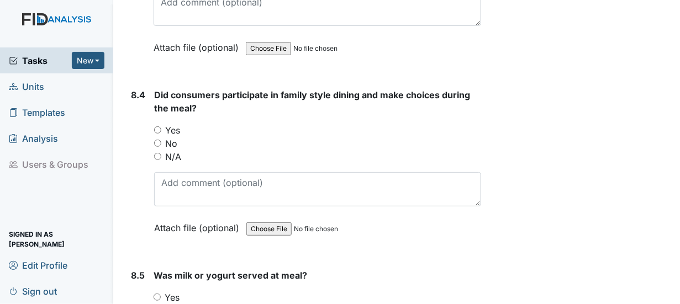
drag, startPoint x: 159, startPoint y: 73, endPoint x: 184, endPoint y: 95, distance: 33.2
click at [160, 126] on input "Yes" at bounding box center [157, 129] width 7 height 7
radio input "true"
drag, startPoint x: 157, startPoint y: 243, endPoint x: 183, endPoint y: 245, distance: 25.4
click at [159, 294] on input "Yes" at bounding box center [156, 297] width 7 height 7
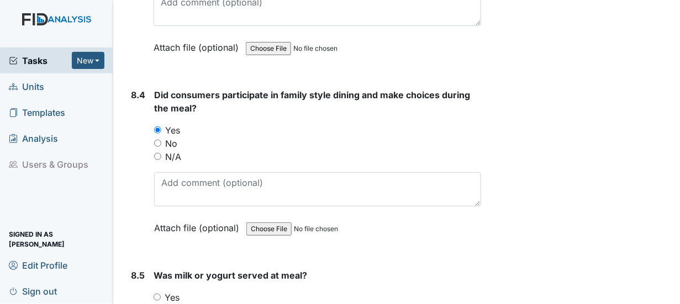
radio input "true"
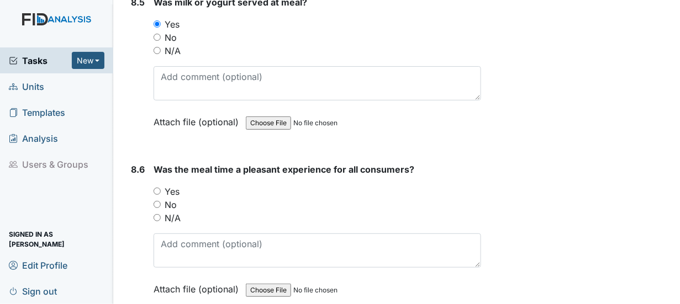
scroll to position [9221, 0]
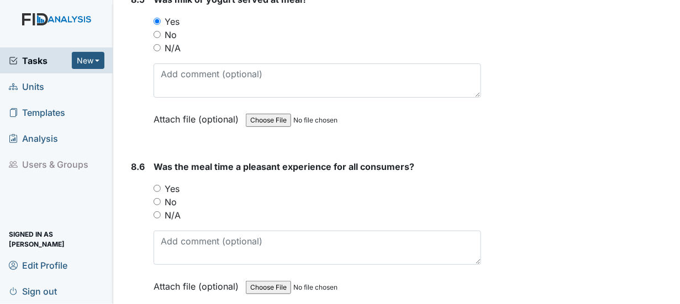
click at [157, 185] on input "Yes" at bounding box center [156, 188] width 7 height 7
radio input "true"
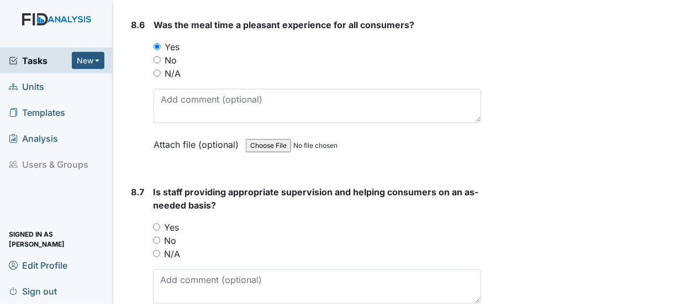
scroll to position [9387, 0]
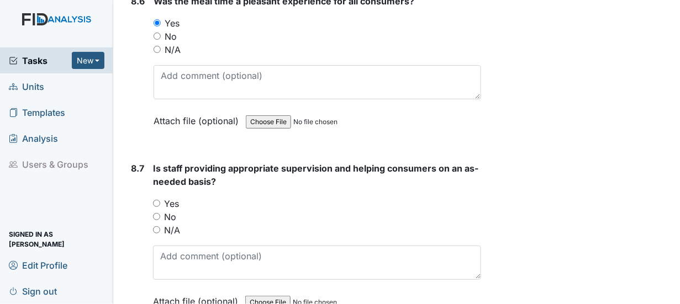
click at [155, 200] on input "Yes" at bounding box center [156, 203] width 7 height 7
radio input "true"
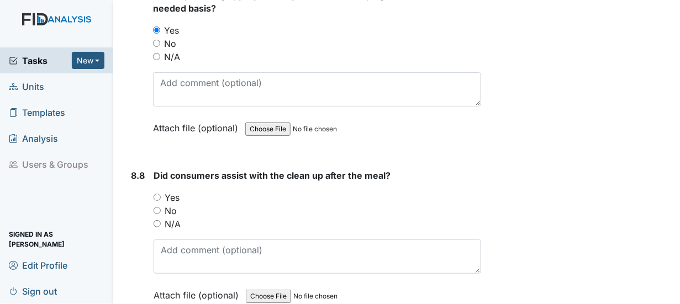
scroll to position [9607, 0]
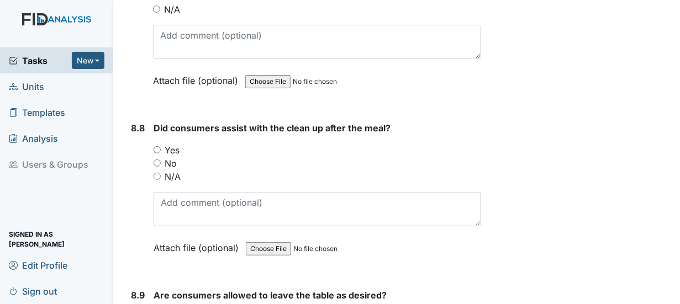
click at [155, 146] on input "Yes" at bounding box center [156, 149] width 7 height 7
radio input "true"
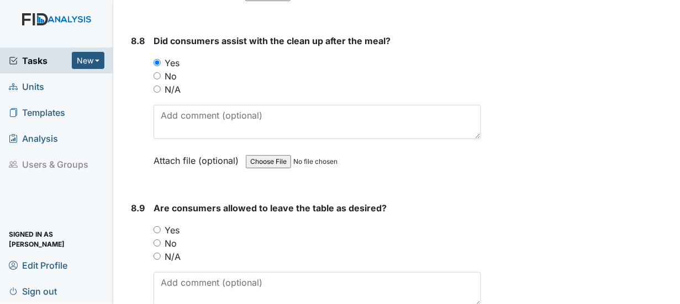
scroll to position [9718, 0]
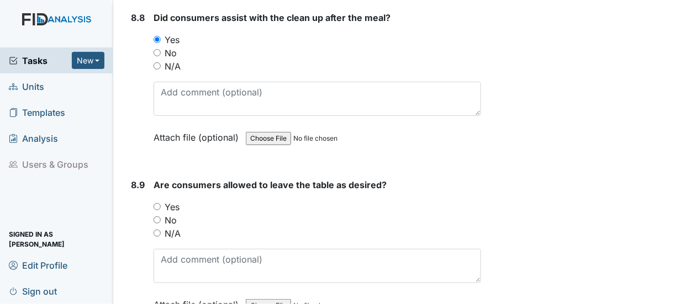
drag, startPoint x: 156, startPoint y: 147, endPoint x: 162, endPoint y: 148, distance: 6.2
click at [156, 203] on input "Yes" at bounding box center [156, 206] width 7 height 7
radio input "true"
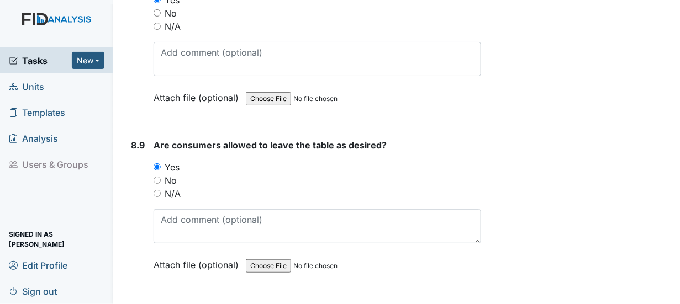
scroll to position [9828, 0]
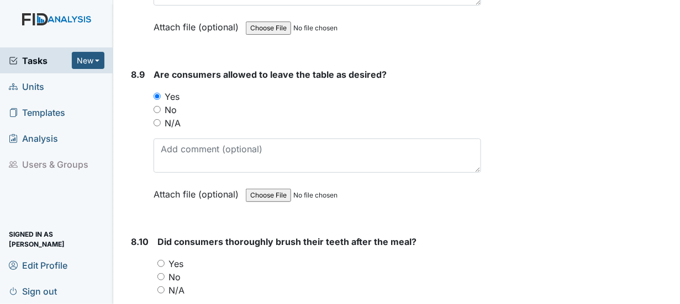
click at [157, 260] on input "Yes" at bounding box center [160, 263] width 7 height 7
radio input "true"
click at [159, 287] on input "N/A" at bounding box center [160, 290] width 7 height 7
radio input "true"
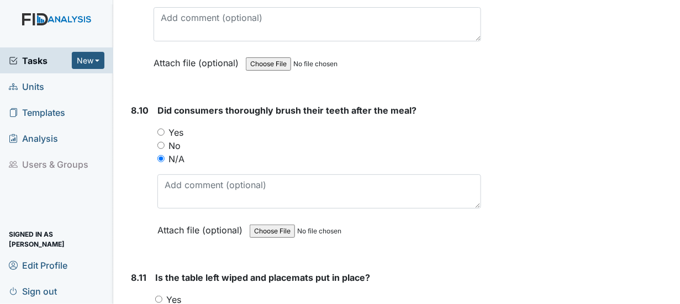
scroll to position [9994, 0]
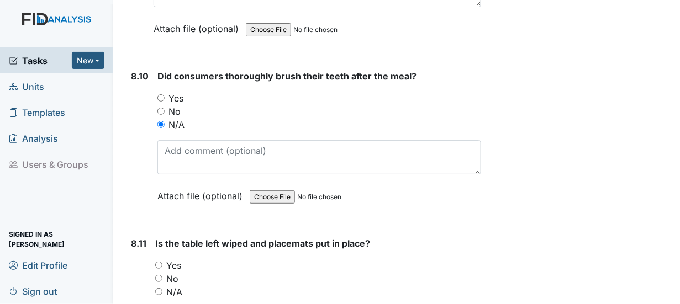
click at [158, 262] on input "Yes" at bounding box center [158, 265] width 7 height 7
radio input "true"
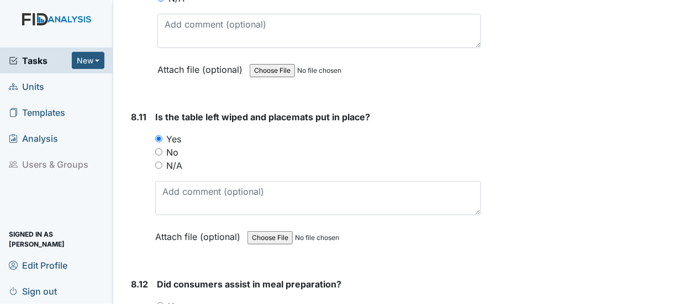
scroll to position [10160, 0]
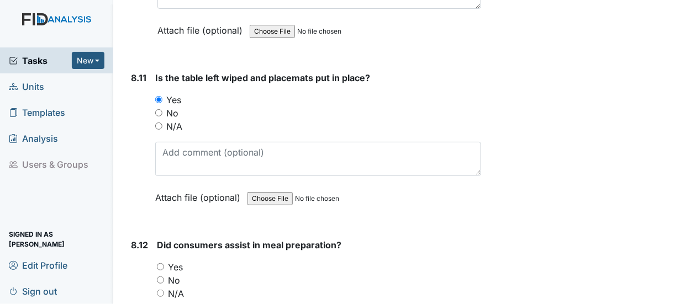
click at [162, 263] on input "Yes" at bounding box center [160, 266] width 7 height 7
radio input "true"
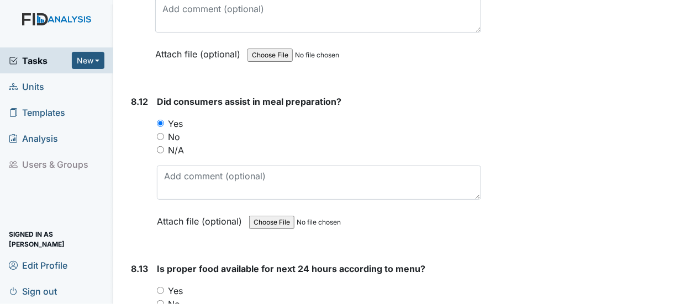
scroll to position [10325, 0]
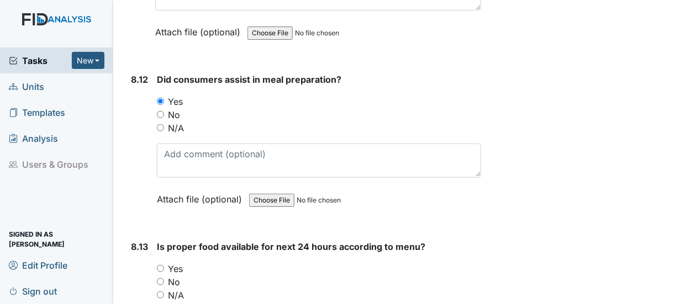
click at [161, 265] on input "Yes" at bounding box center [160, 268] width 7 height 7
radio input "true"
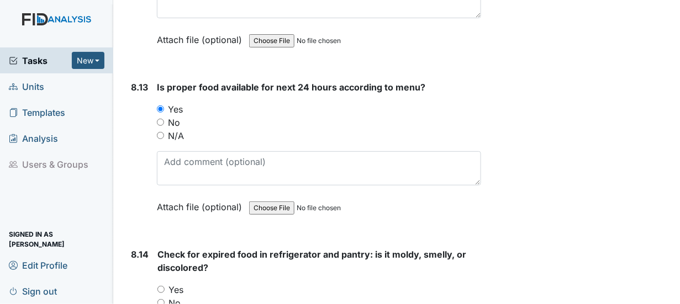
scroll to position [10491, 0]
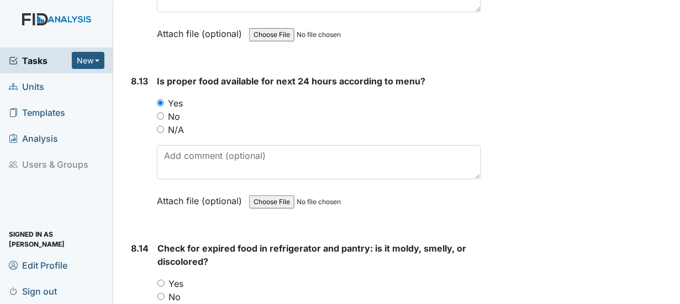
click at [161, 280] on input "Yes" at bounding box center [160, 283] width 7 height 7
radio input "true"
click at [162, 293] on input "No" at bounding box center [160, 296] width 7 height 7
radio input "true"
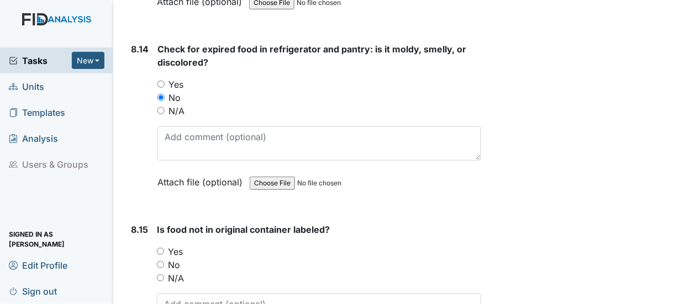
scroll to position [10712, 0]
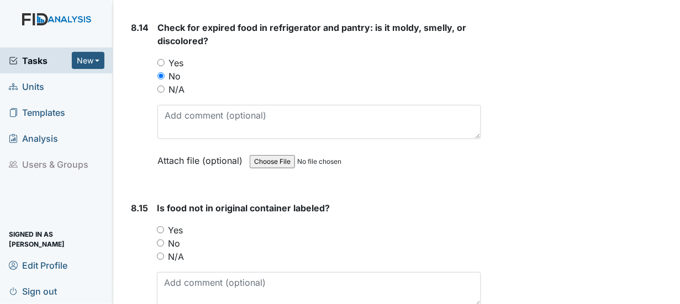
click at [160, 226] on input "Yes" at bounding box center [160, 229] width 7 height 7
radio input "true"
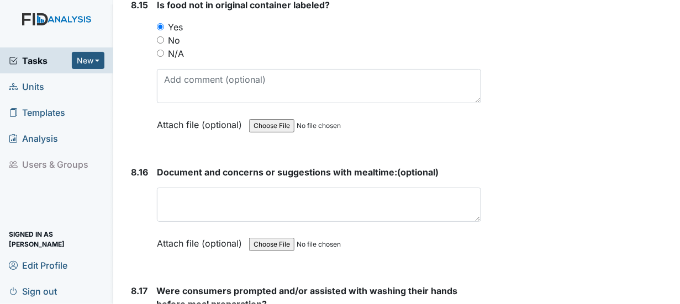
scroll to position [10933, 0]
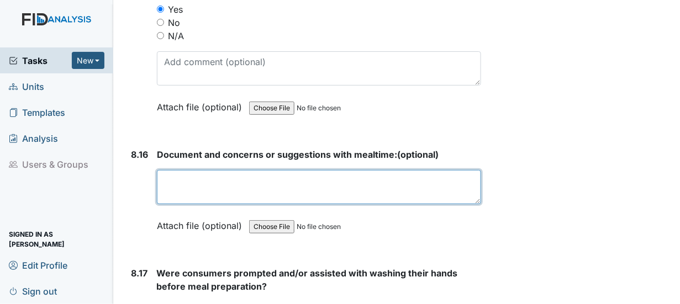
click at [169, 170] on textarea at bounding box center [319, 187] width 324 height 34
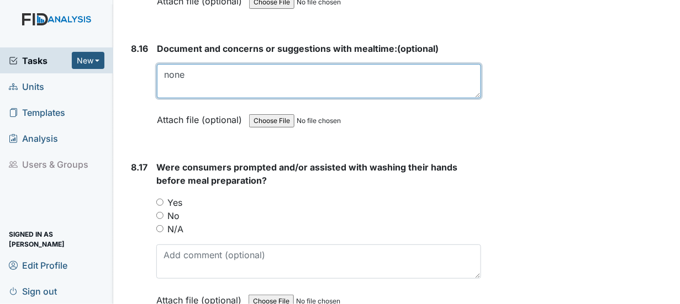
scroll to position [11043, 0]
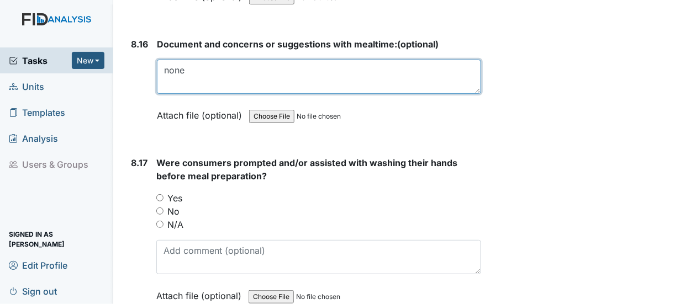
type textarea "none"
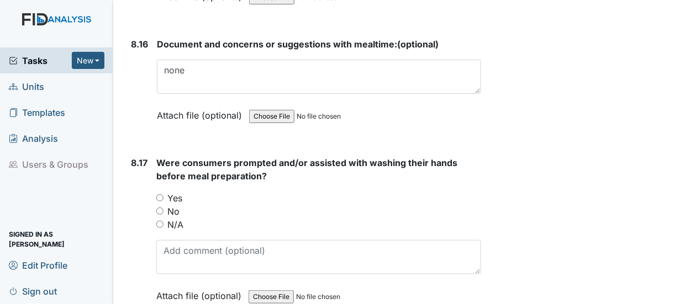
click at [160, 194] on input "Yes" at bounding box center [159, 197] width 7 height 7
radio input "true"
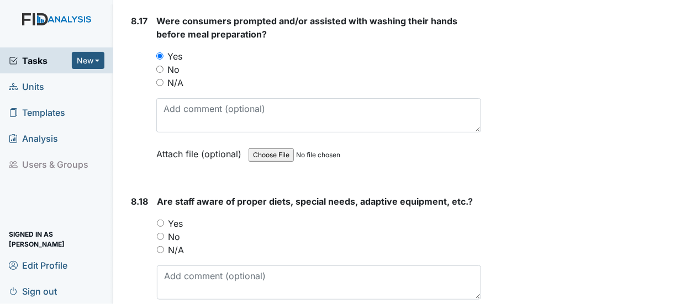
scroll to position [11209, 0]
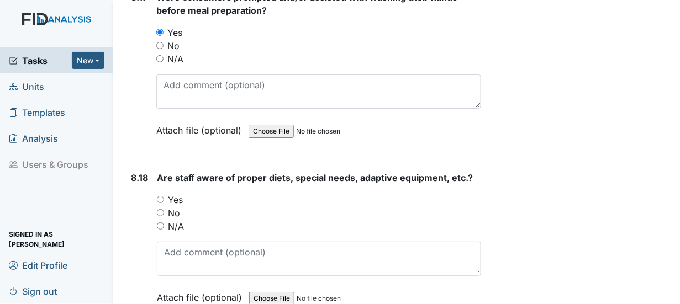
click at [162, 196] on input "Yes" at bounding box center [160, 199] width 7 height 7
radio input "true"
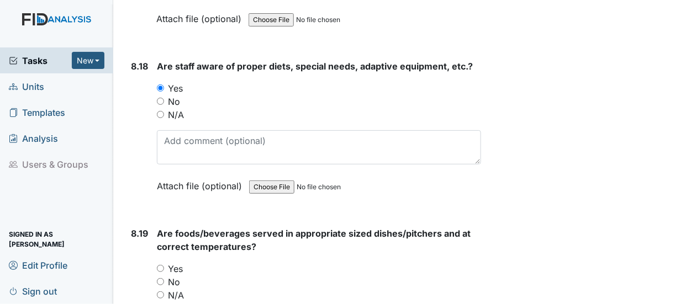
scroll to position [11374, 0]
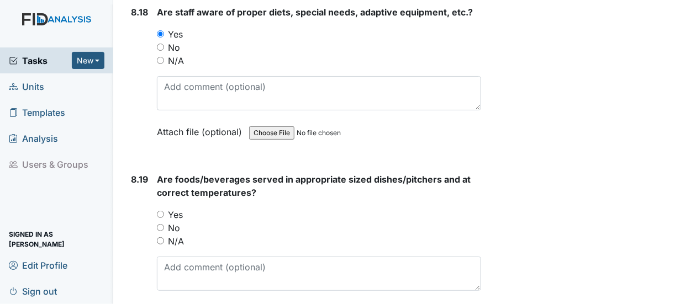
click at [160, 211] on input "Yes" at bounding box center [160, 214] width 7 height 7
radio input "true"
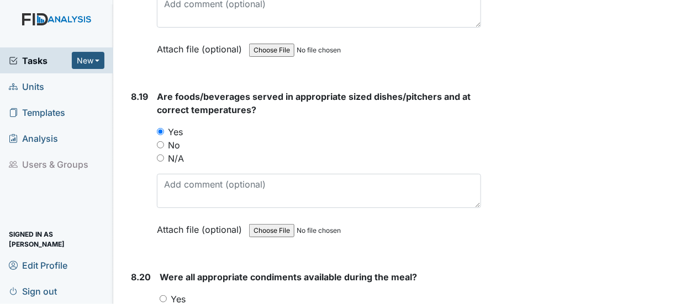
scroll to position [11485, 0]
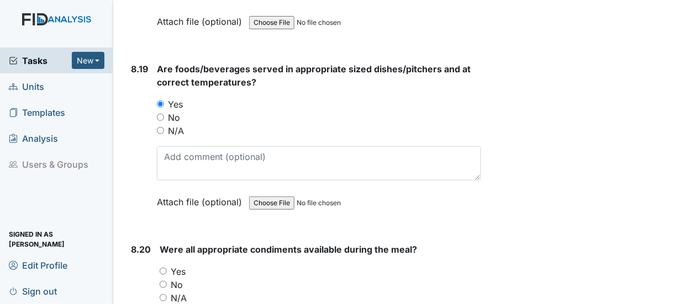
drag, startPoint x: 162, startPoint y: 208, endPoint x: 191, endPoint y: 207, distance: 28.7
click at [164, 268] on input "Yes" at bounding box center [163, 271] width 7 height 7
radio input "true"
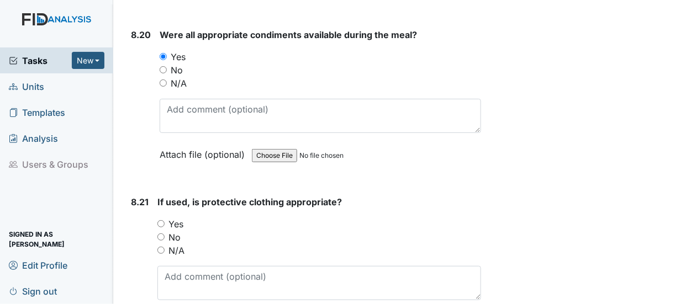
scroll to position [11706, 0]
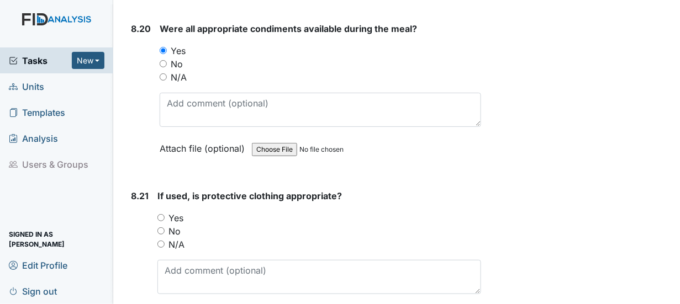
click at [160, 214] on input "Yes" at bounding box center [160, 217] width 7 height 7
radio input "true"
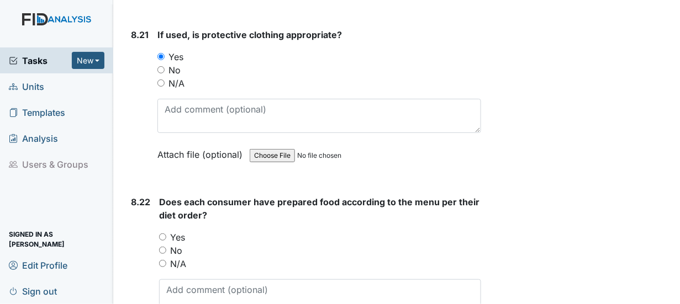
scroll to position [11871, 0]
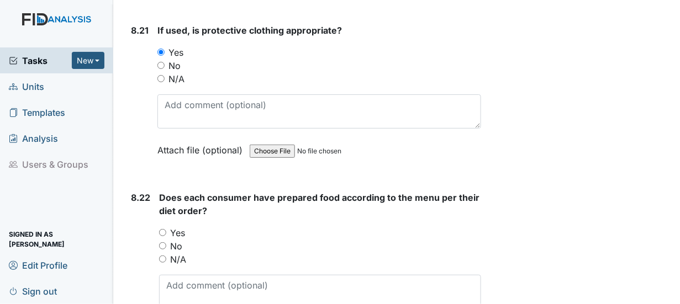
click at [161, 229] on input "Yes" at bounding box center [162, 232] width 7 height 7
radio input "true"
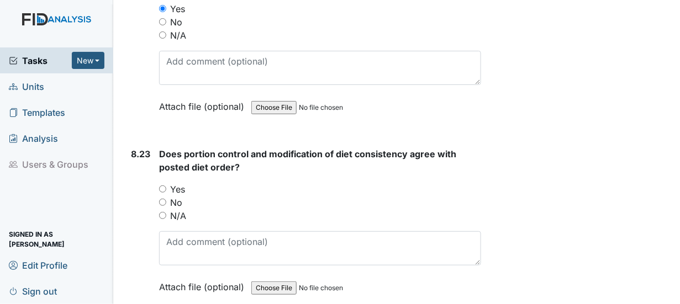
scroll to position [12092, 0]
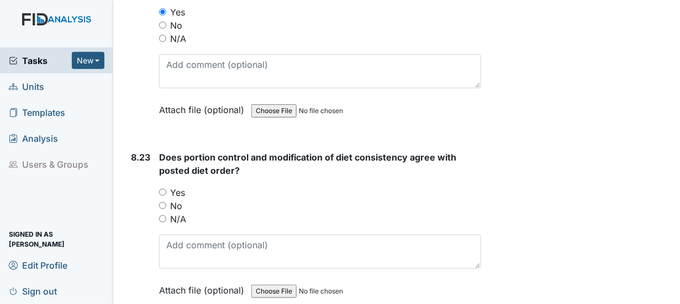
drag, startPoint x: 161, startPoint y: 123, endPoint x: 171, endPoint y: 125, distance: 9.6
click at [162, 189] on input "Yes" at bounding box center [162, 192] width 7 height 7
radio input "true"
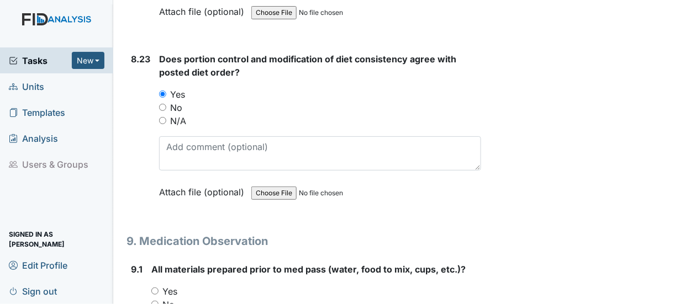
scroll to position [12203, 0]
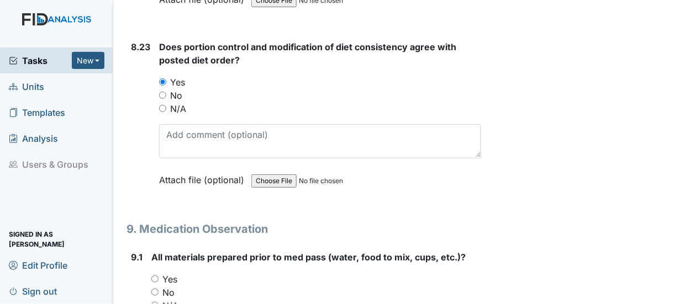
click at [153, 276] on input "Yes" at bounding box center [154, 279] width 7 height 7
radio input "true"
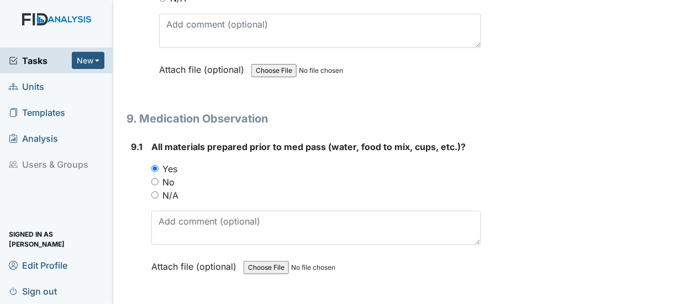
scroll to position [12368, 0]
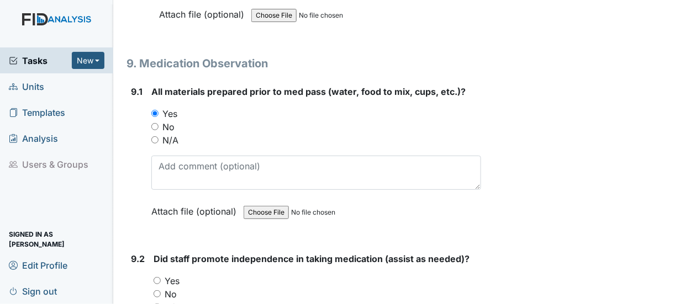
click at [157, 277] on input "Yes" at bounding box center [156, 280] width 7 height 7
radio input "true"
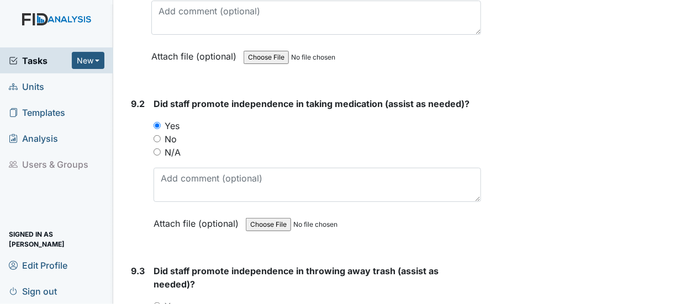
scroll to position [12534, 0]
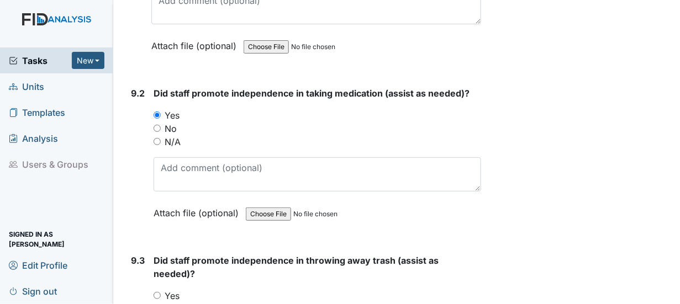
click at [160, 292] on input "Yes" at bounding box center [156, 295] width 7 height 7
radio input "true"
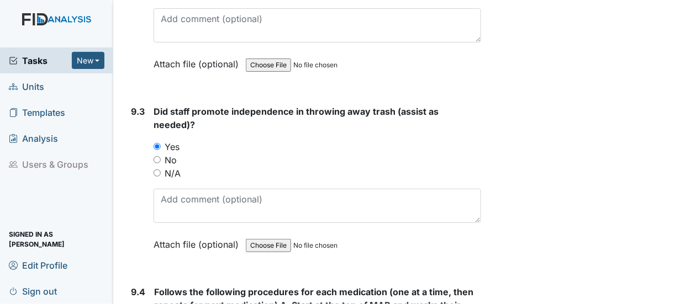
scroll to position [12700, 0]
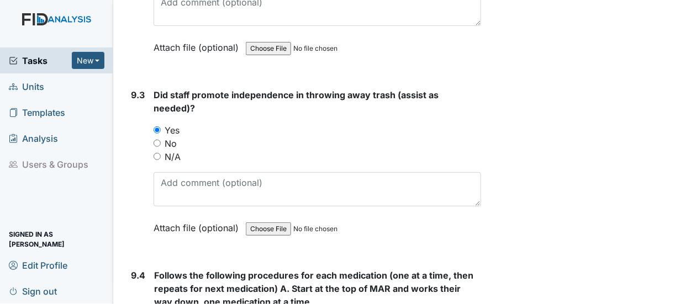
radio input "true"
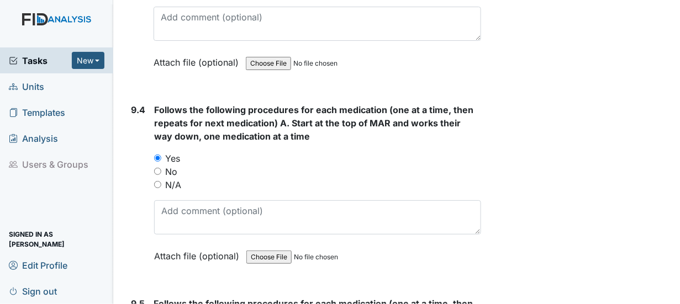
scroll to position [12920, 0]
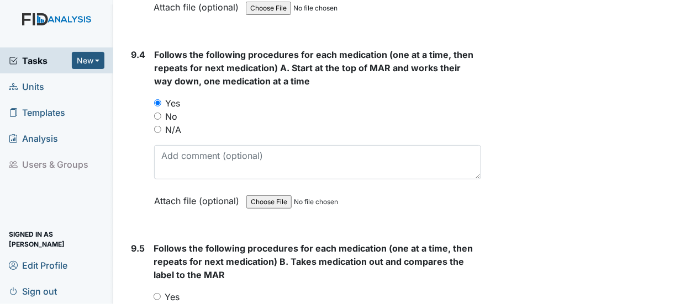
click at [157, 293] on input "Yes" at bounding box center [156, 296] width 7 height 7
radio input "true"
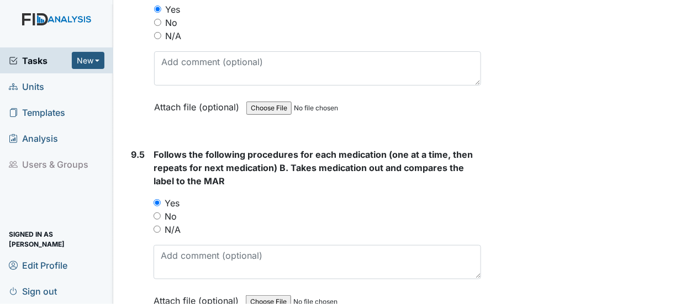
scroll to position [13086, 0]
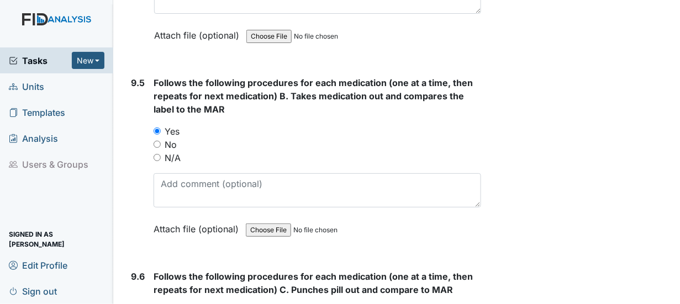
radio input "true"
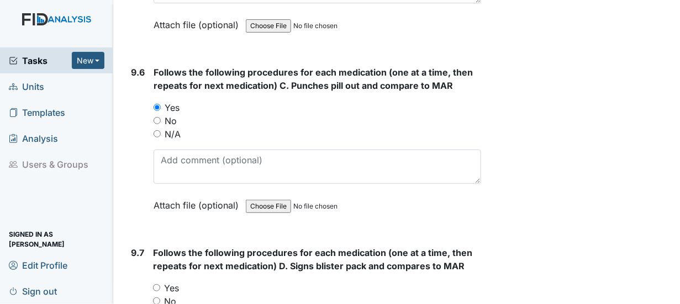
scroll to position [13307, 0]
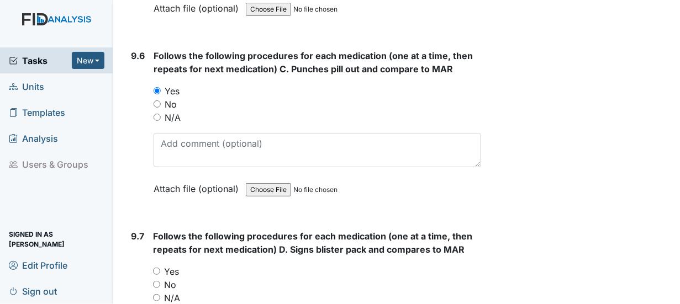
click at [157, 268] on input "Yes" at bounding box center [156, 271] width 7 height 7
radio input "true"
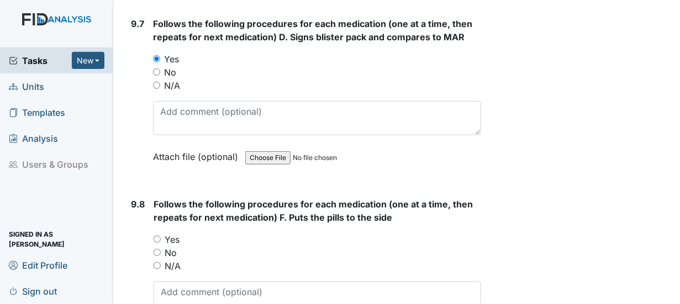
scroll to position [13528, 0]
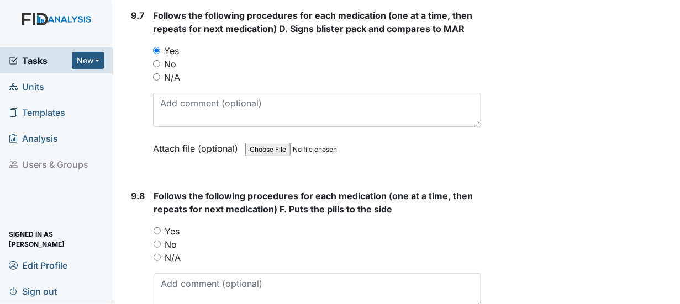
click at [159, 227] on input "Yes" at bounding box center [156, 230] width 7 height 7
radio input "true"
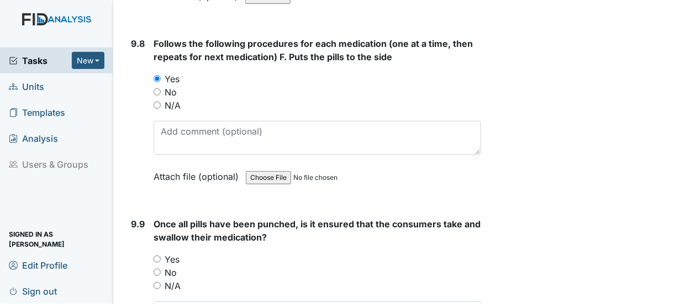
scroll to position [13693, 0]
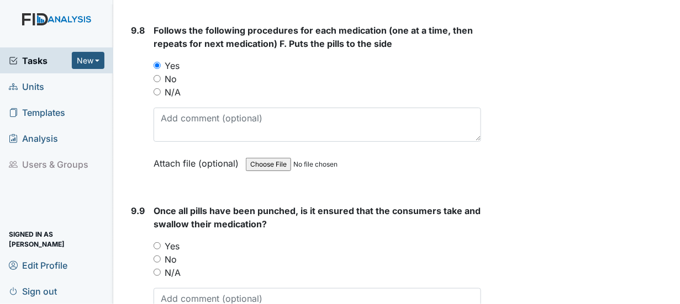
click at [157, 242] on input "Yes" at bounding box center [156, 245] width 7 height 7
radio input "true"
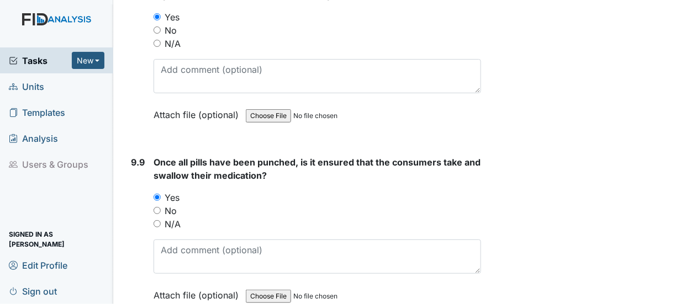
scroll to position [13804, 0]
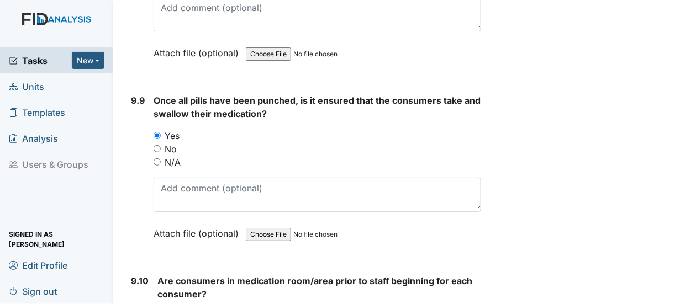
radio input "true"
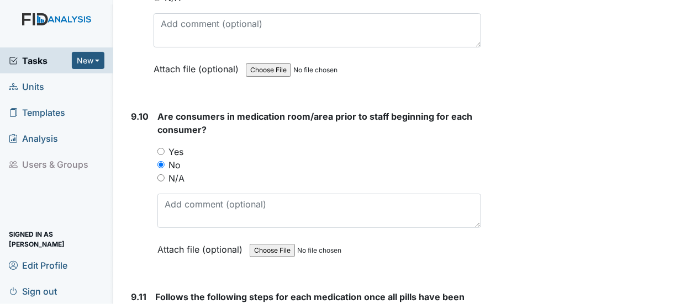
scroll to position [13969, 0]
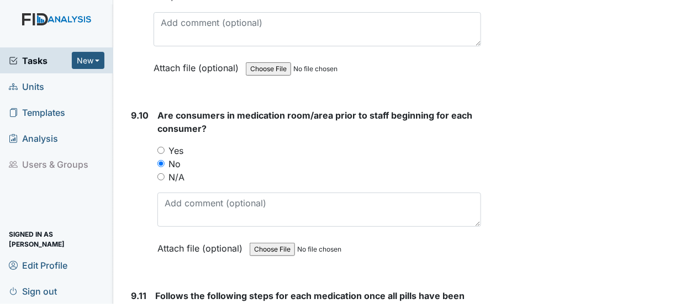
radio input "true"
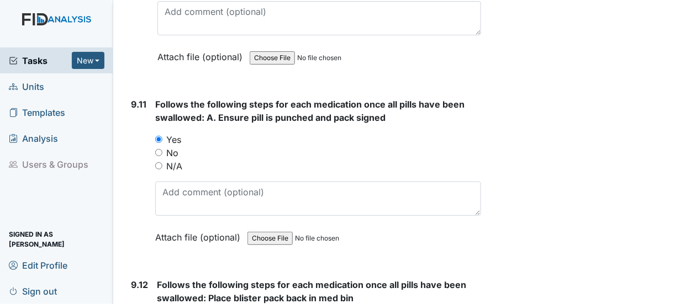
scroll to position [14190, 0]
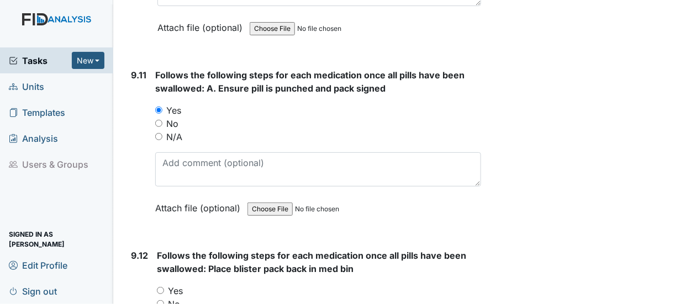
click at [159, 287] on input "Yes" at bounding box center [160, 290] width 7 height 7
radio input "true"
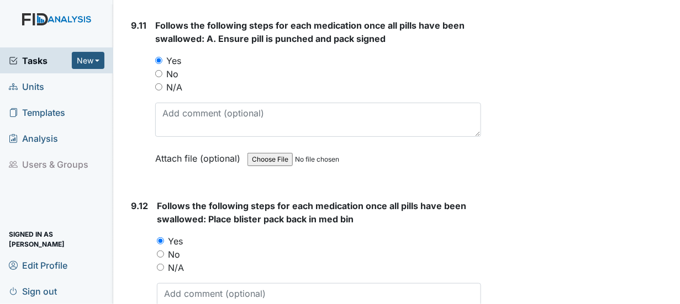
scroll to position [14356, 0]
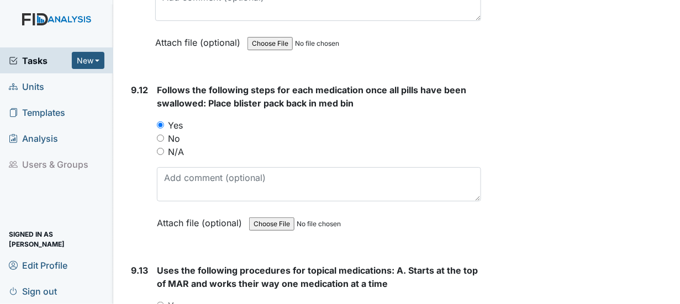
radio input "true"
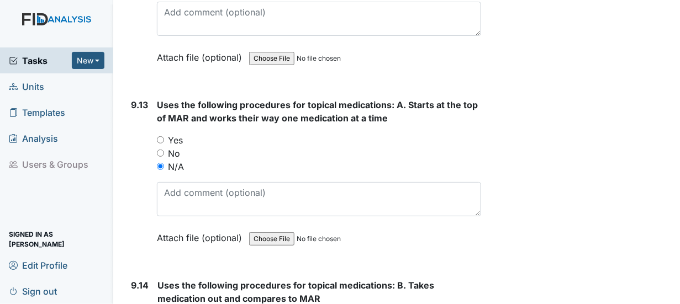
radio input "true"
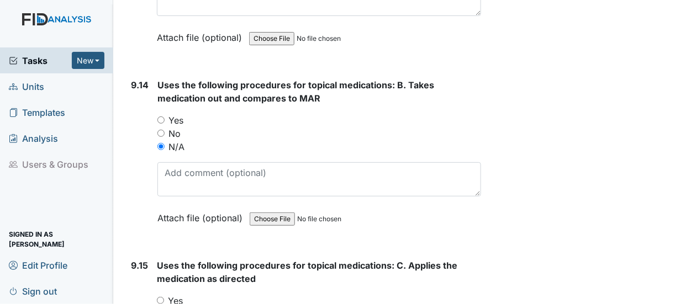
scroll to position [14742, 0]
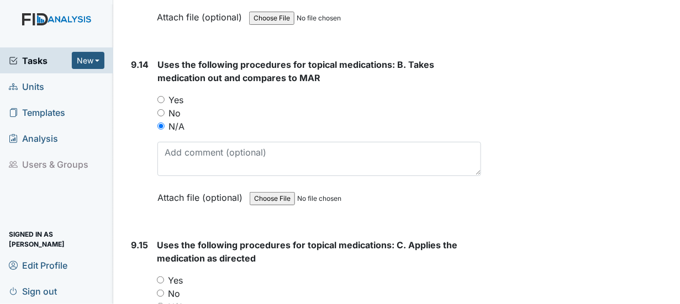
click at [160, 303] on input "N/A" at bounding box center [160, 306] width 7 height 7
radio input "true"
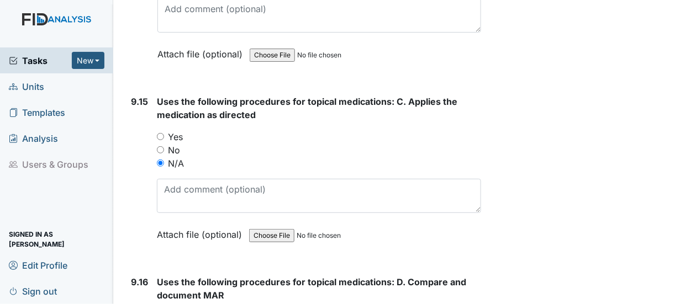
scroll to position [14908, 0]
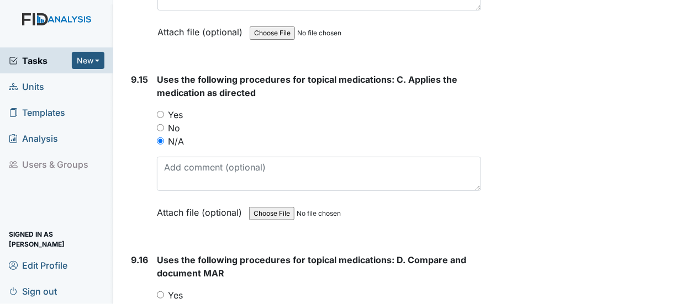
radio input "true"
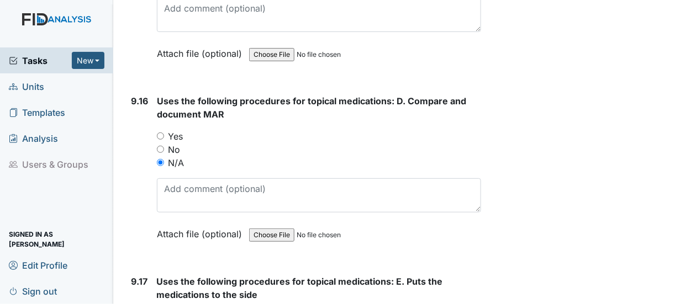
scroll to position [15074, 0]
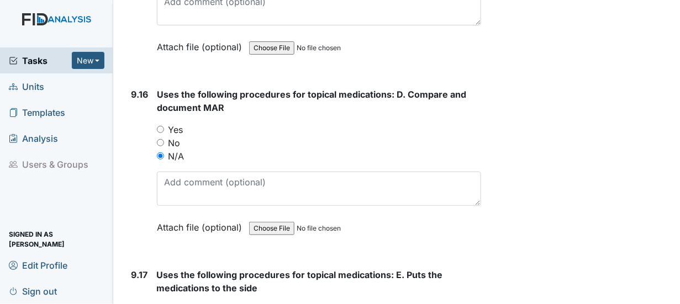
drag, startPoint x: 159, startPoint y: 256, endPoint x: 237, endPoint y: 242, distance: 79.0
radio input "true"
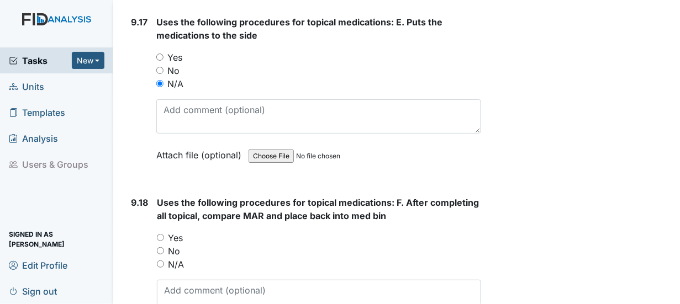
scroll to position [15350, 0]
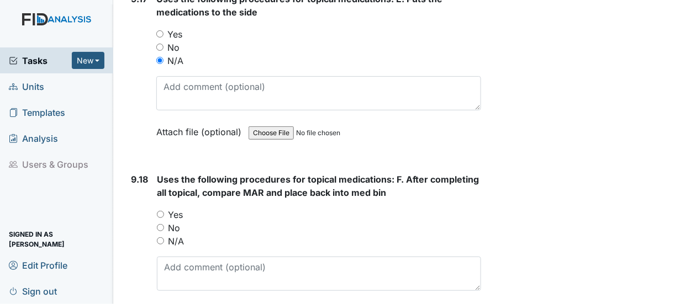
click at [160, 237] on input "N/A" at bounding box center [160, 240] width 7 height 7
radio input "true"
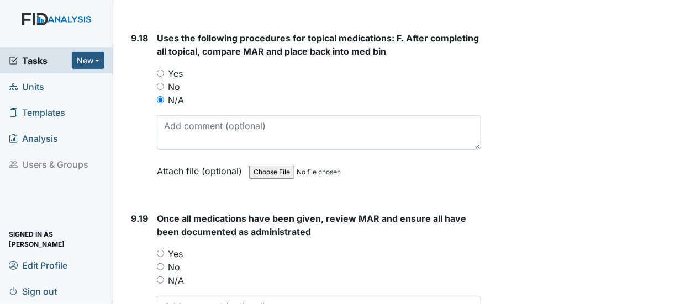
scroll to position [15515, 0]
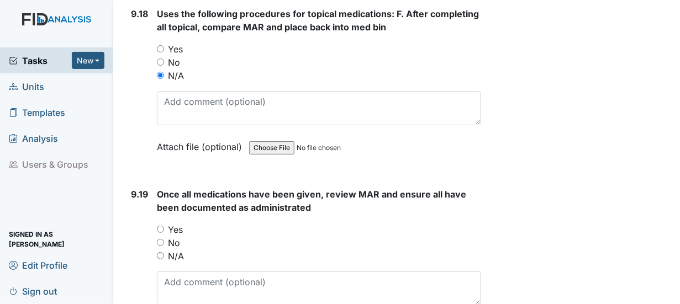
click at [161, 226] on input "Yes" at bounding box center [160, 229] width 7 height 7
radio input "true"
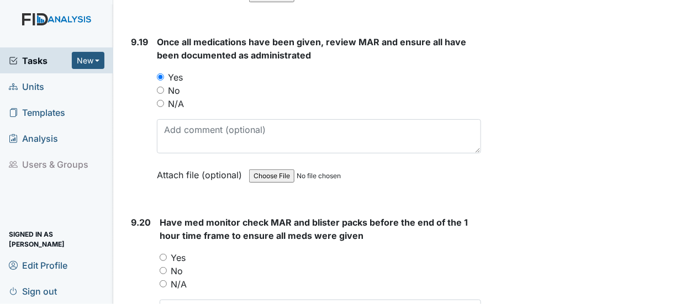
scroll to position [15681, 0]
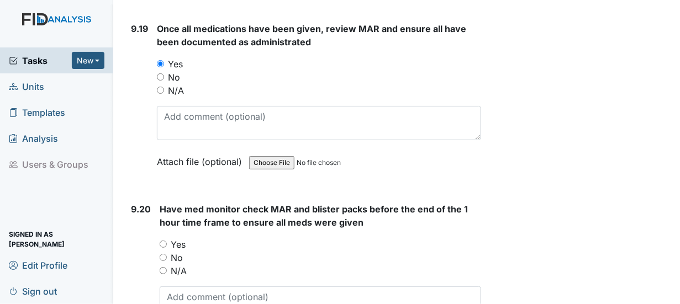
click at [161, 241] on input "Yes" at bounding box center [163, 244] width 7 height 7
radio input "true"
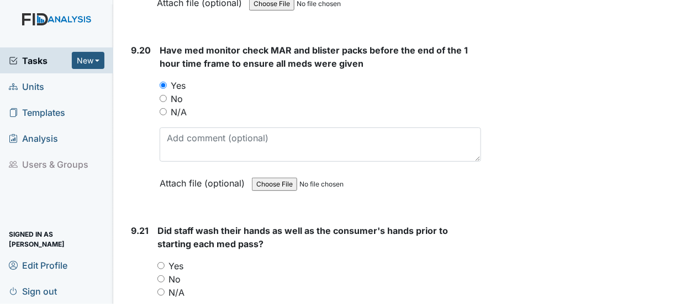
scroll to position [15847, 0]
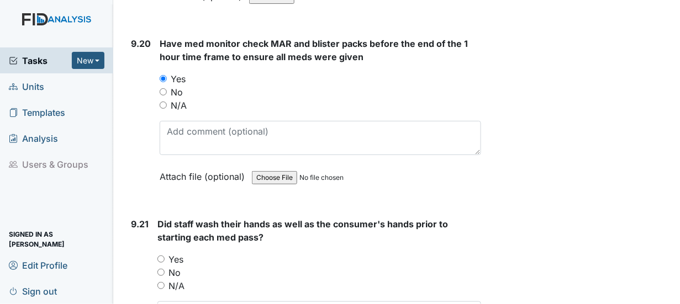
click at [162, 256] on input "Yes" at bounding box center [160, 259] width 7 height 7
radio input "true"
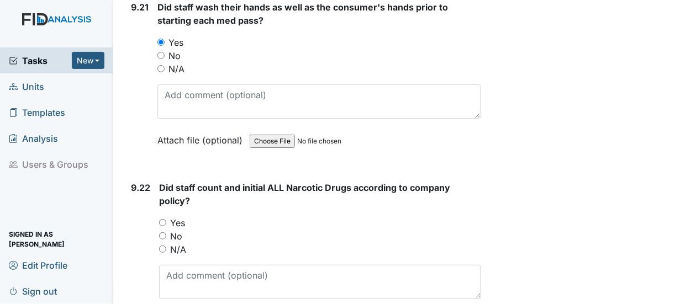
scroll to position [16068, 0]
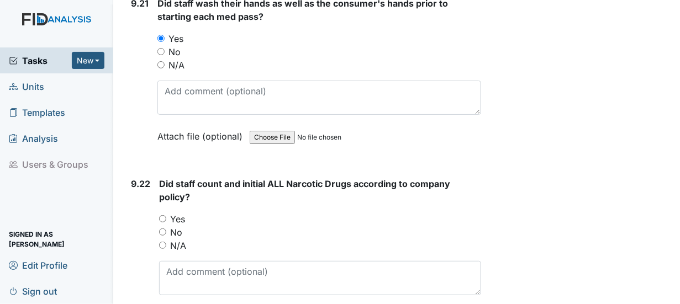
click at [163, 215] on input "Yes" at bounding box center [162, 218] width 7 height 7
radio input "true"
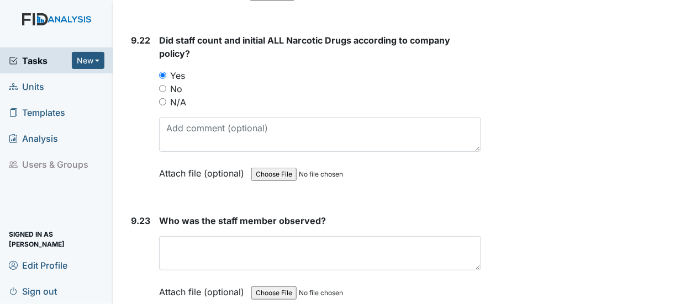
scroll to position [16233, 0]
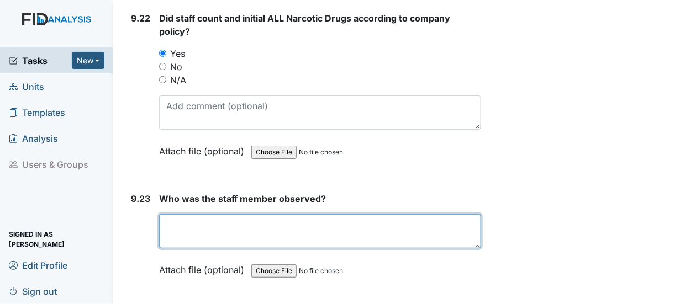
click at [174, 214] on textarea at bounding box center [320, 231] width 322 height 34
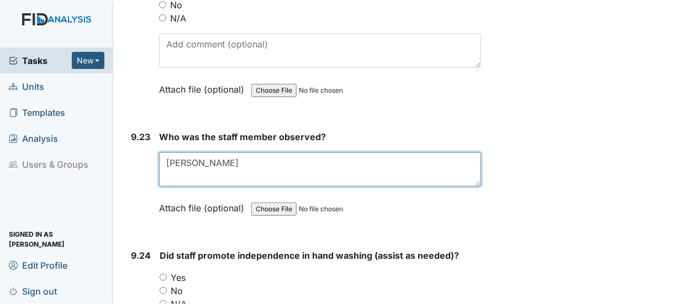
scroll to position [16399, 0]
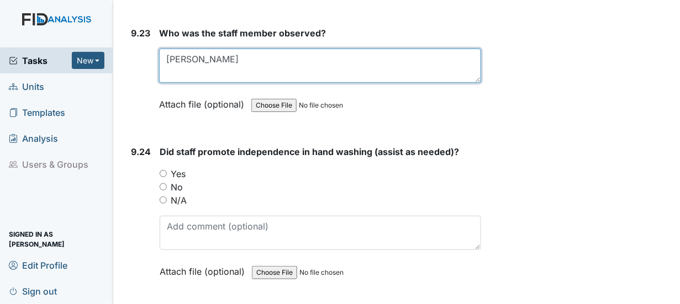
type textarea "Latonya Battle"
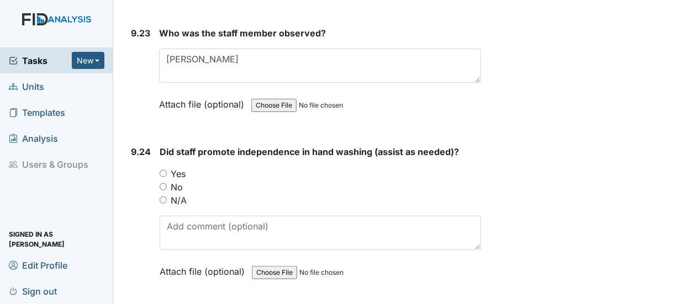
click at [160, 170] on input "Yes" at bounding box center [163, 173] width 7 height 7
radio input "true"
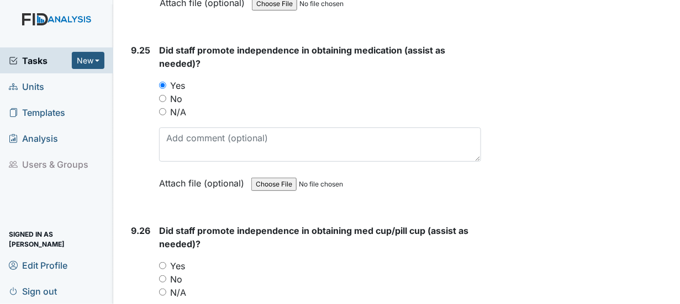
scroll to position [16675, 0]
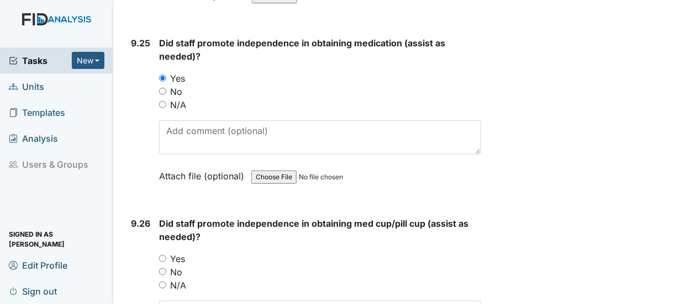
click at [162, 255] on input "Yes" at bounding box center [162, 258] width 7 height 7
radio input "true"
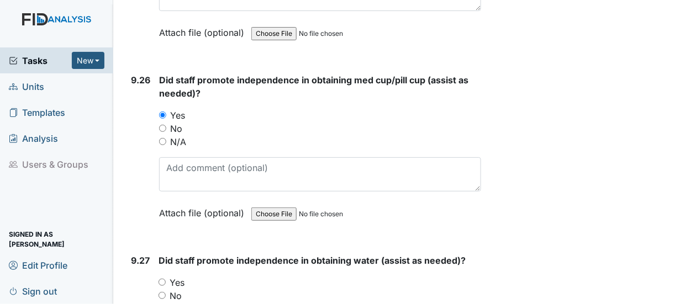
scroll to position [16841, 0]
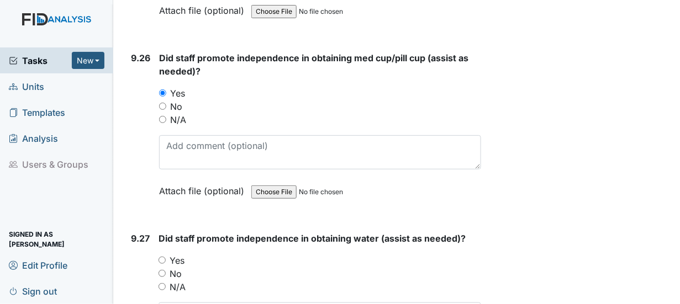
click at [161, 257] on input "Yes" at bounding box center [161, 260] width 7 height 7
radio input "true"
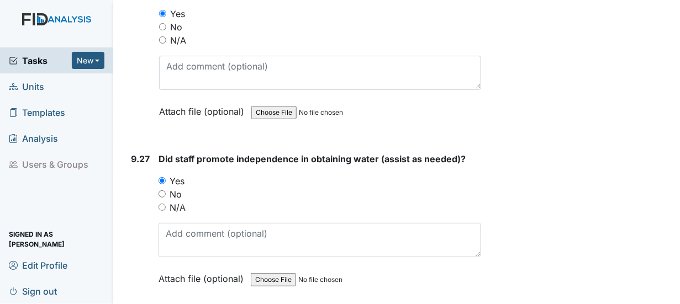
scroll to position [16951, 0]
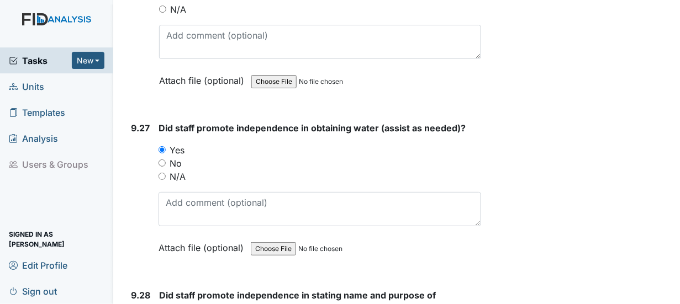
radio input "true"
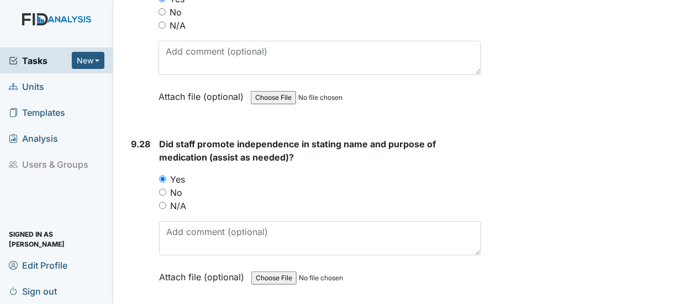
scroll to position [17117, 0]
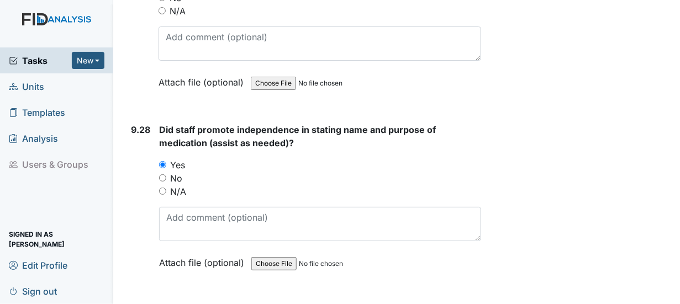
radio input "true"
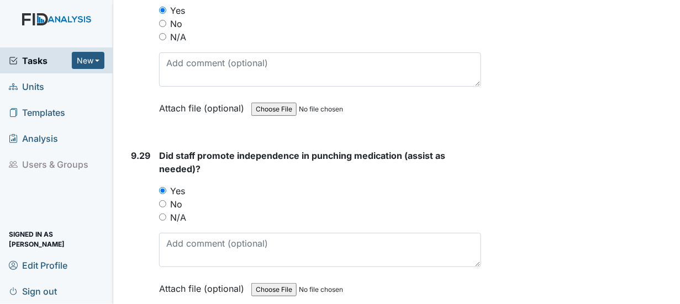
scroll to position [17338, 0]
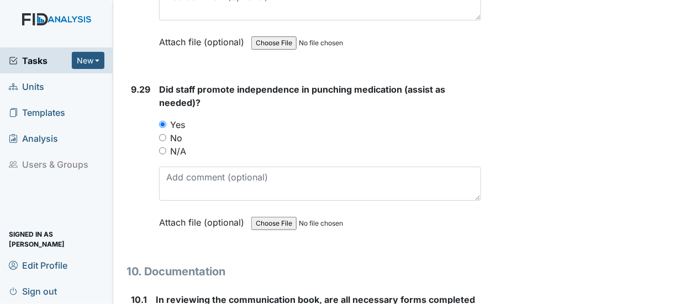
radio input "true"
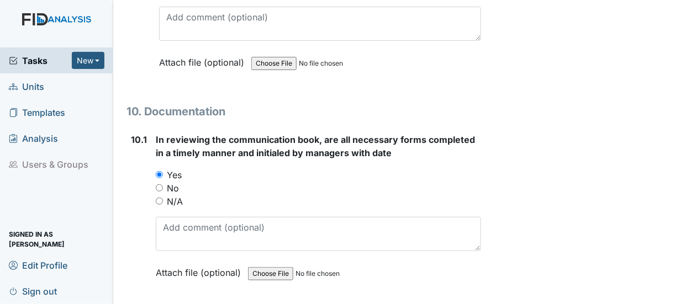
scroll to position [17558, 0]
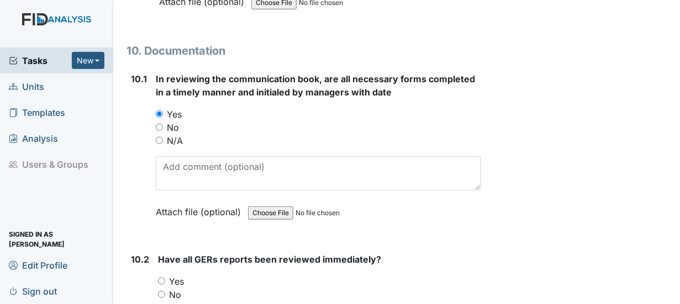
click at [160, 278] on input "Yes" at bounding box center [161, 281] width 7 height 7
radio input "true"
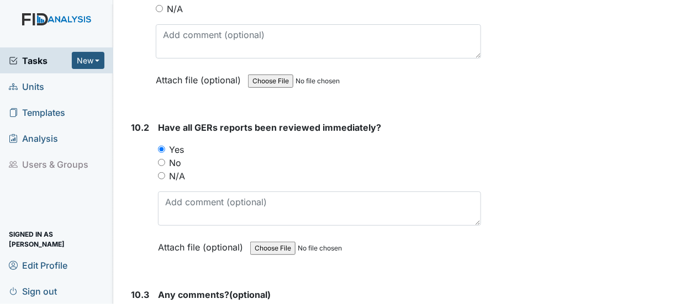
scroll to position [17724, 0]
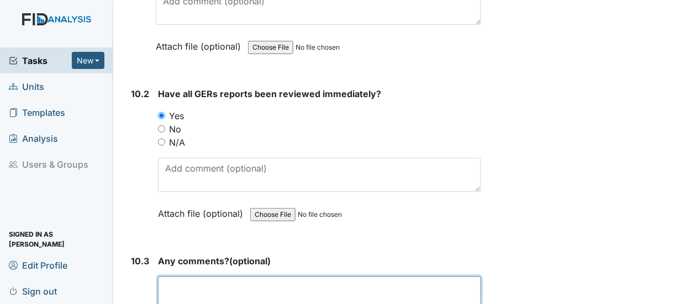
click at [170, 277] on textarea at bounding box center [319, 294] width 323 height 34
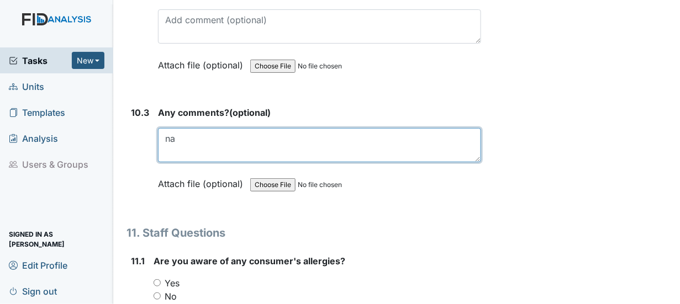
scroll to position [17890, 0]
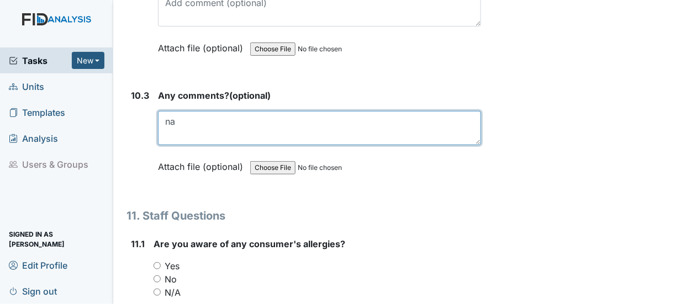
type textarea "na"
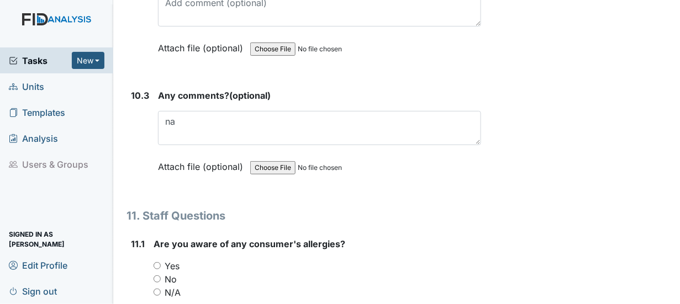
click at [156, 262] on input "Yes" at bounding box center [156, 265] width 7 height 7
radio input "true"
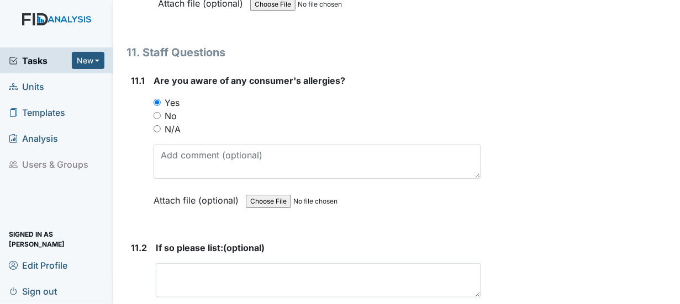
scroll to position [18055, 0]
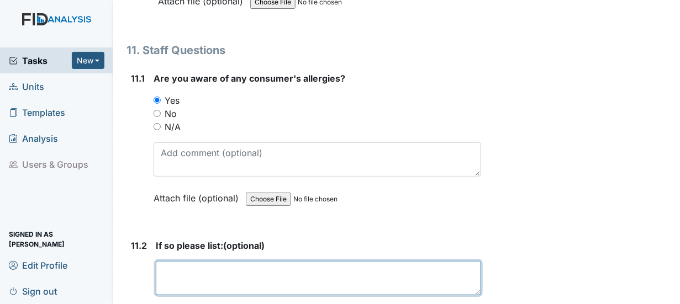
click at [175, 261] on textarea at bounding box center [318, 278] width 325 height 34
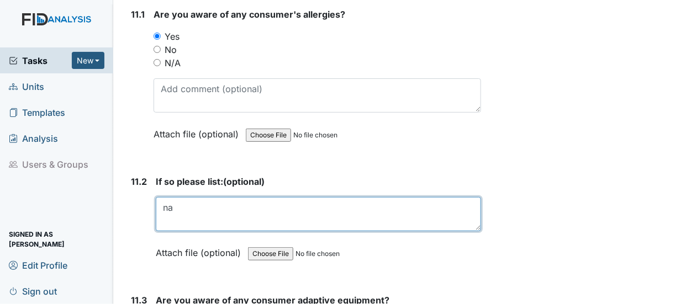
scroll to position [18166, 0]
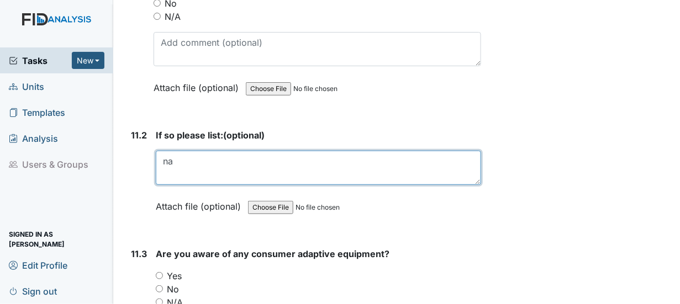
type textarea "na"
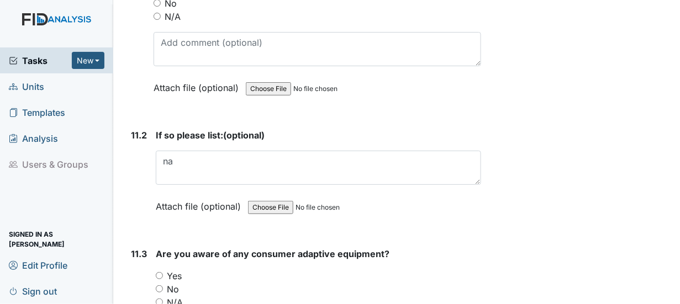
click at [160, 272] on input "Yes" at bounding box center [159, 275] width 7 height 7
radio input "true"
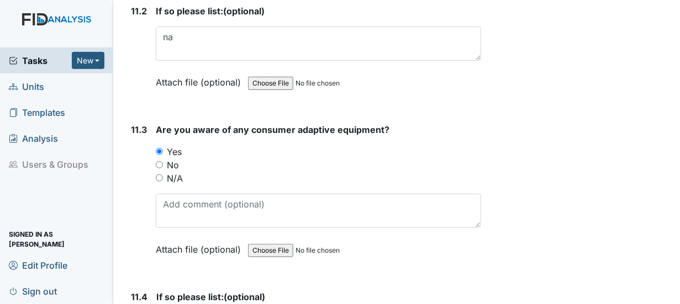
scroll to position [18331, 0]
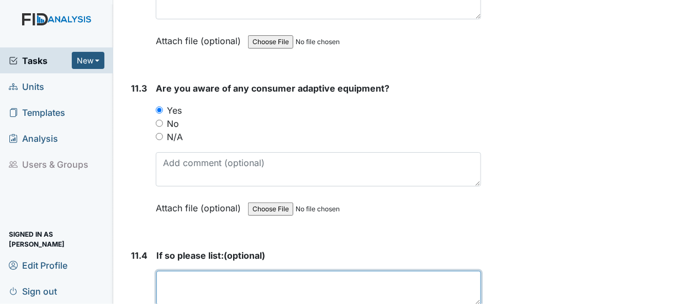
click at [164, 271] on textarea at bounding box center [318, 288] width 325 height 34
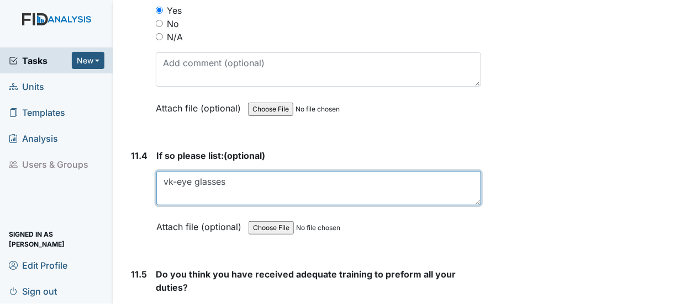
scroll to position [18442, 0]
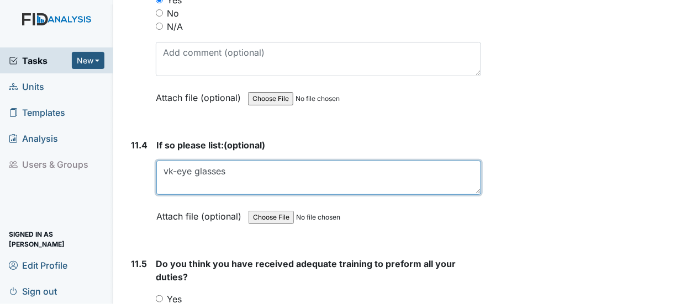
type textarea "vk-eye glasses"
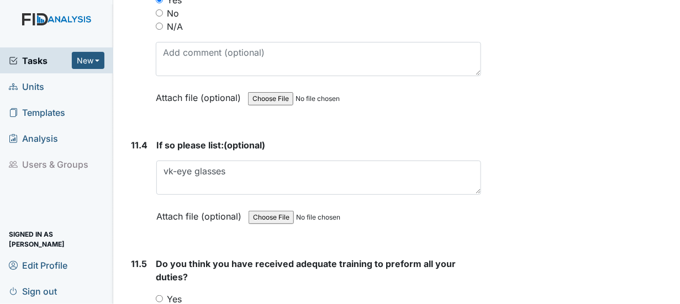
click at [156, 295] on input "Yes" at bounding box center [159, 298] width 7 height 7
radio input "true"
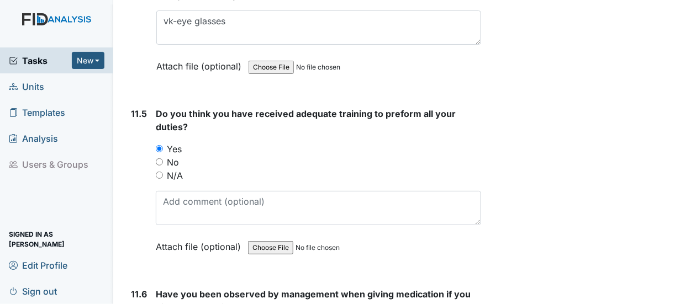
scroll to position [18608, 0]
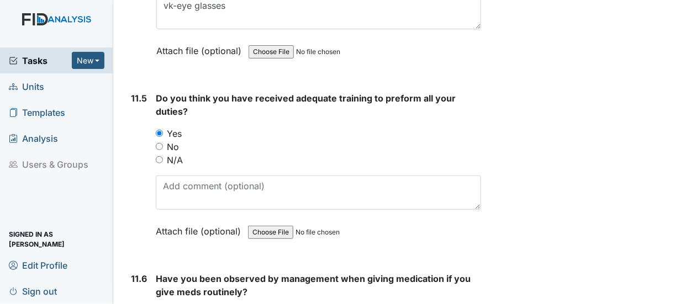
radio input "true"
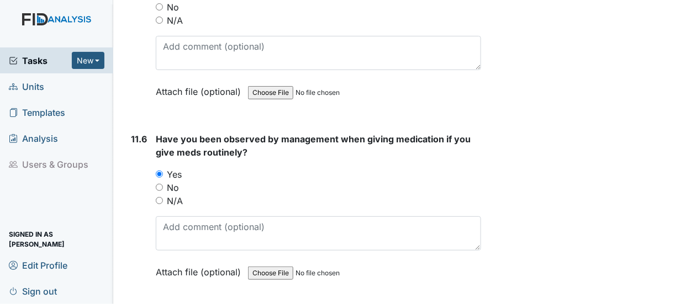
scroll to position [18773, 0]
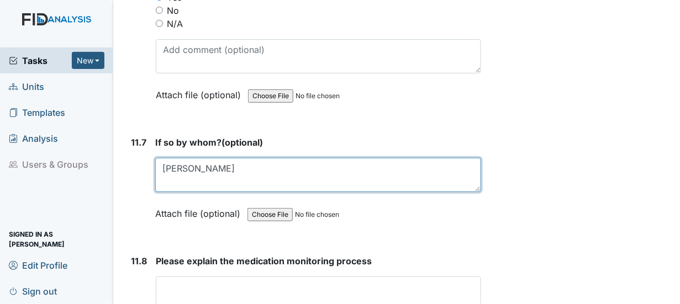
scroll to position [18939, 0]
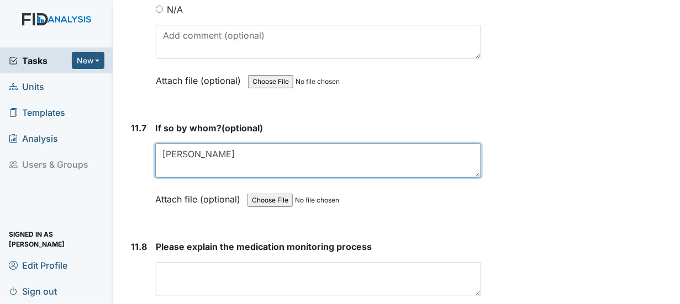
type textarea "[PERSON_NAME]"
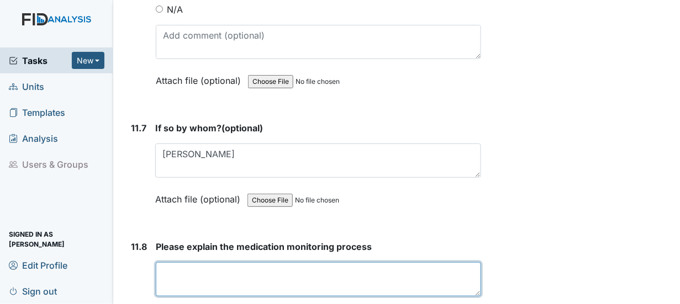
click at [170, 262] on textarea at bounding box center [318, 279] width 325 height 34
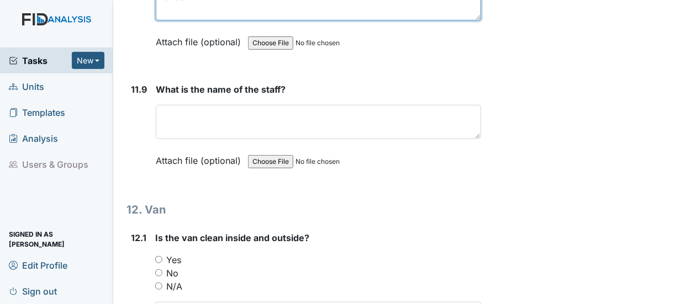
scroll to position [19160, 0]
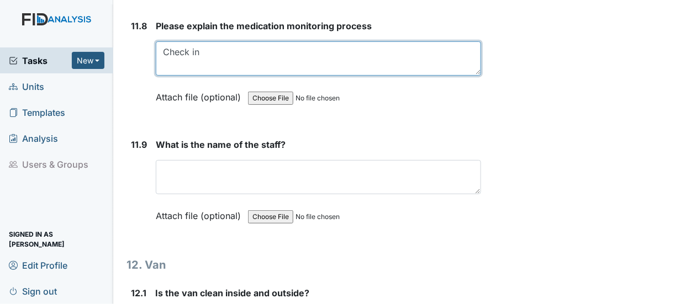
type textarea "Check in"
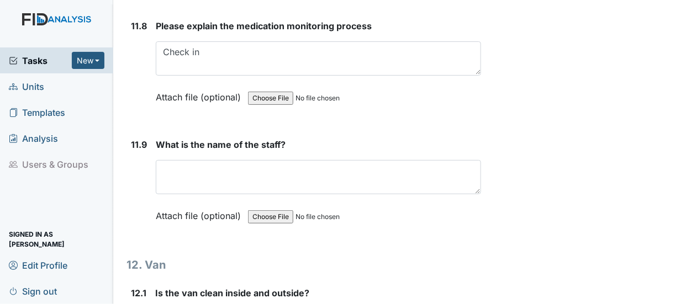
radio input "true"
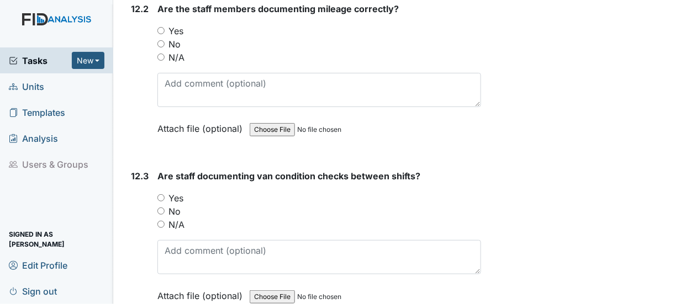
scroll to position [19601, 0]
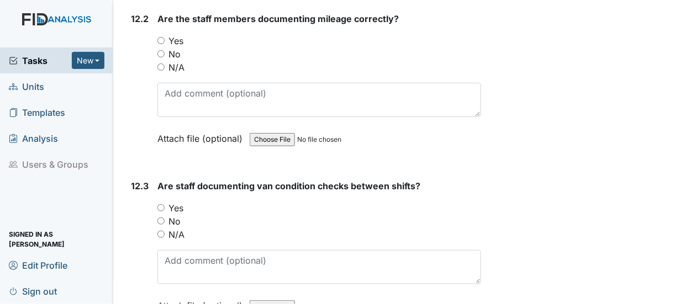
radio input "true"
click at [161, 204] on input "Yes" at bounding box center [160, 207] width 7 height 7
radio input "true"
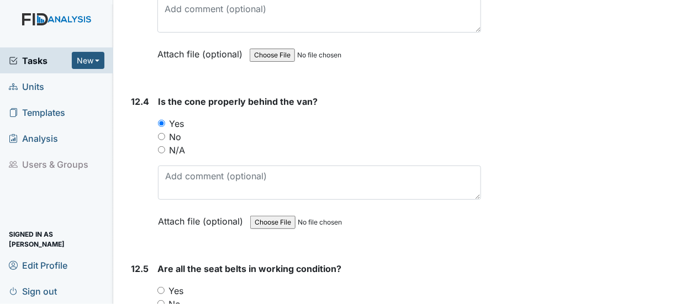
scroll to position [19877, 0]
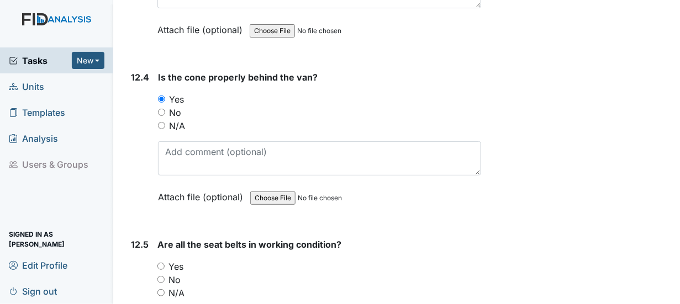
click at [160, 263] on input "Yes" at bounding box center [160, 266] width 7 height 7
radio input "true"
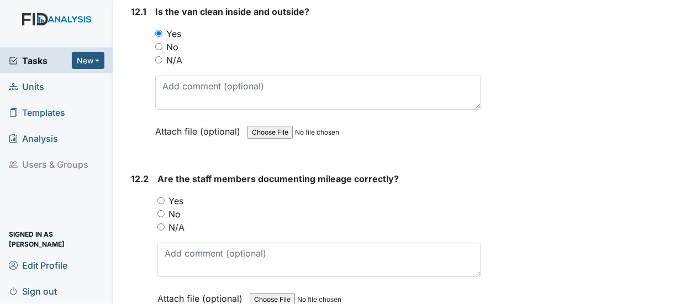
scroll to position [19408, 0]
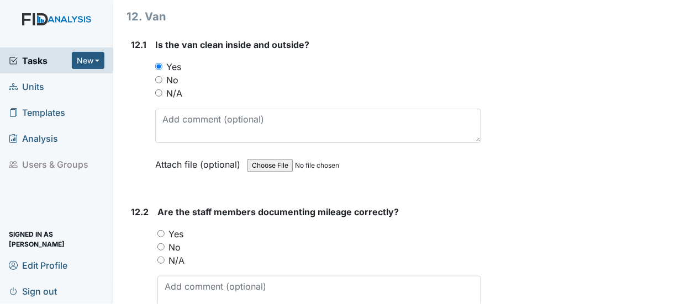
click at [160, 230] on input "Yes" at bounding box center [160, 233] width 7 height 7
radio input "true"
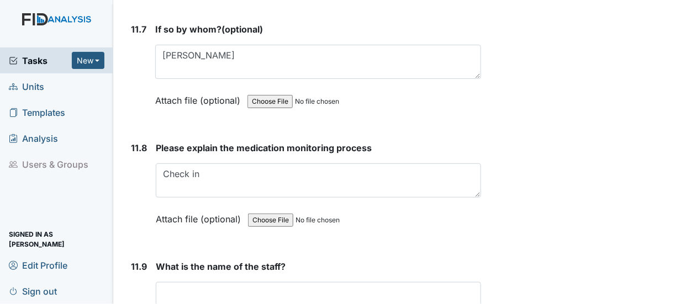
scroll to position [19022, 0]
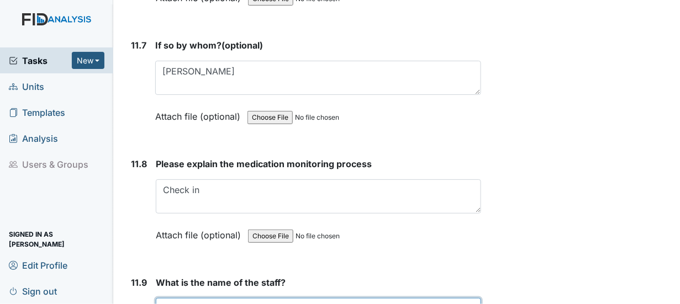
type textarea "Evelyn Whitted"
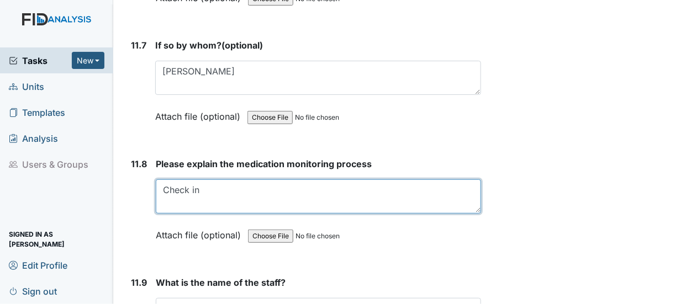
click at [203, 179] on textarea "Check in" at bounding box center [318, 196] width 325 height 34
click at [326, 179] on textarea "Check in 1 hr. Right person, medication," at bounding box center [318, 196] width 325 height 34
click at [391, 179] on textarea "Check in 1 hr. Right person, medication, dosage ,route ," at bounding box center [318, 196] width 325 height 34
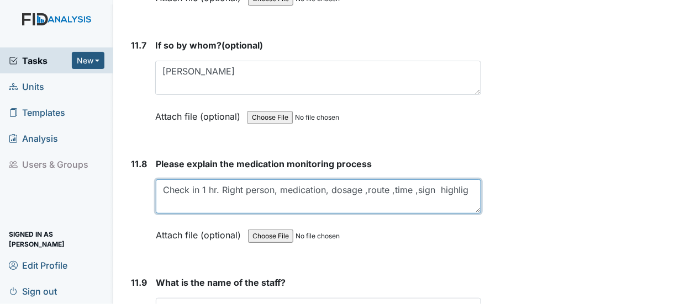
click at [165, 179] on textarea "Check in 1 hr. Right person, medication, dosage ,route ,time ,sign highlig" at bounding box center [318, 196] width 325 height 34
click at [162, 179] on textarea "Check in 1 hr. Right person, medication, dosage ,route ,time ,sign highlig" at bounding box center [318, 196] width 325 height 34
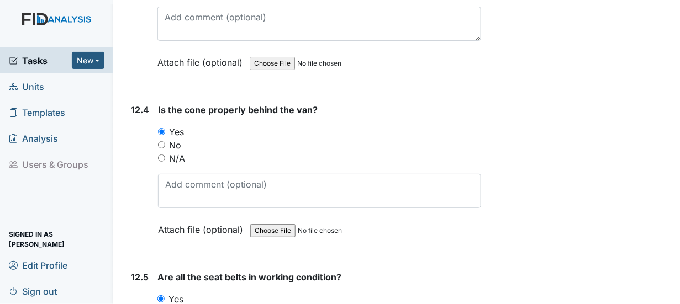
scroll to position [19905, 0]
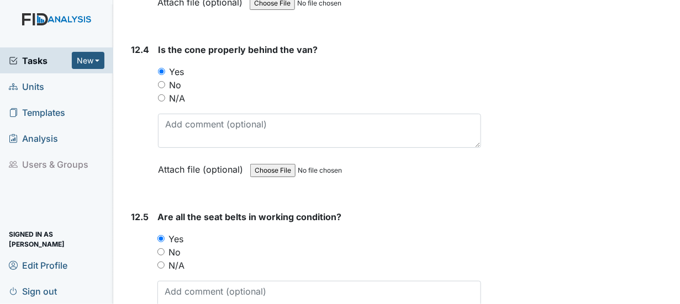
type textarea "Check in 1 hr. Right person, medication, dosage ,route ,time ,sign highlight pe…"
